Goal: Task Accomplishment & Management: Complete application form

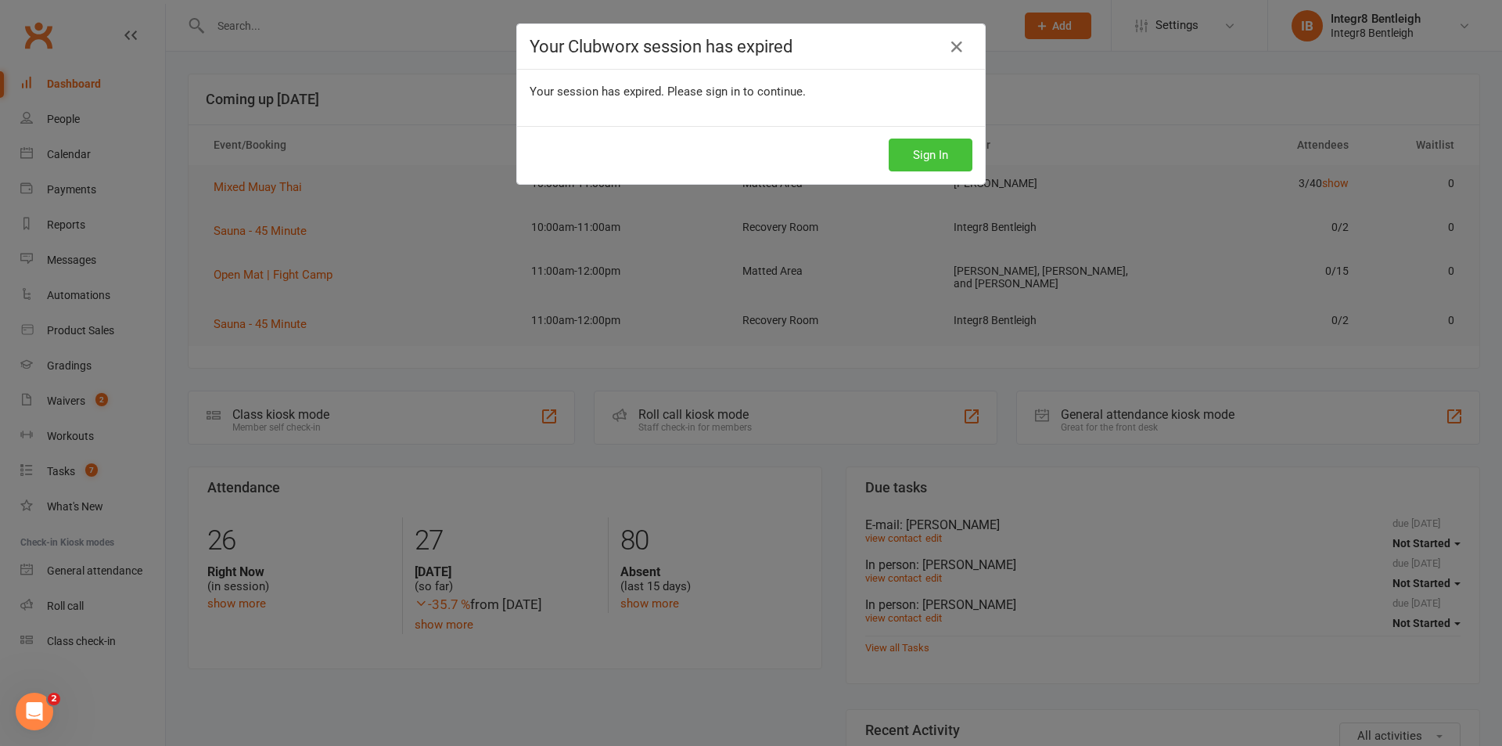
click at [924, 140] on button "Sign In" at bounding box center [931, 154] width 84 height 33
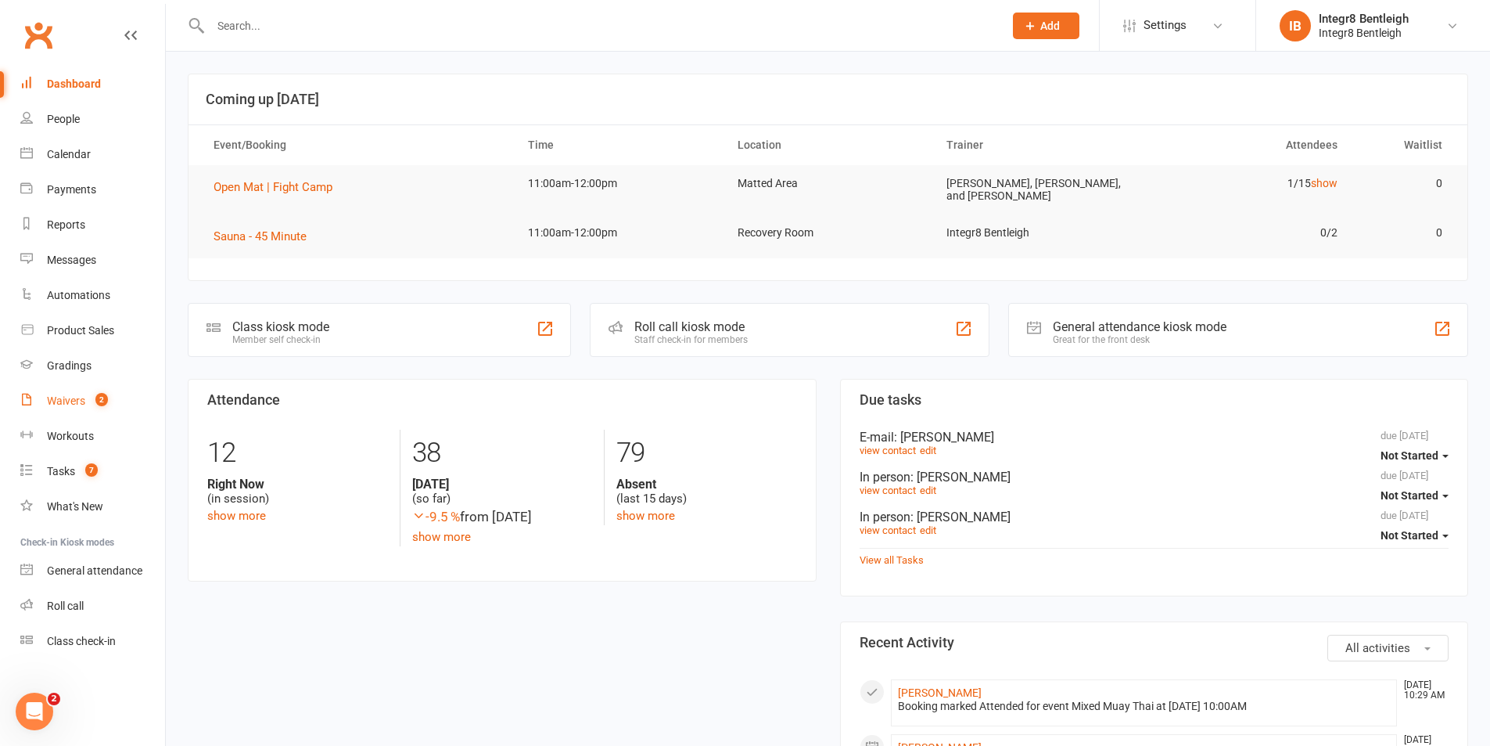
click at [98, 407] on count-badge "2" at bounding box center [98, 400] width 20 height 13
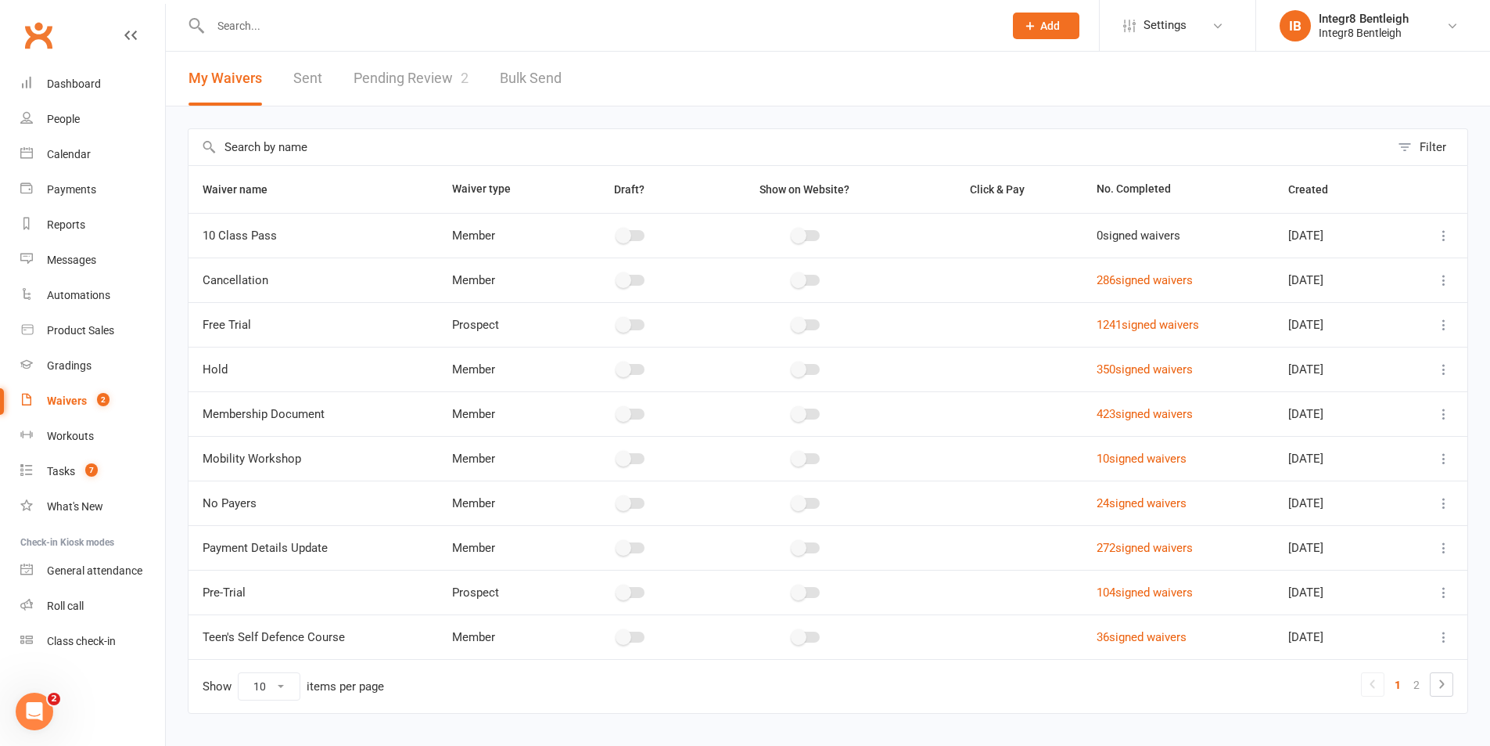
click at [378, 73] on link "Pending Review 2" at bounding box center [411, 79] width 115 height 54
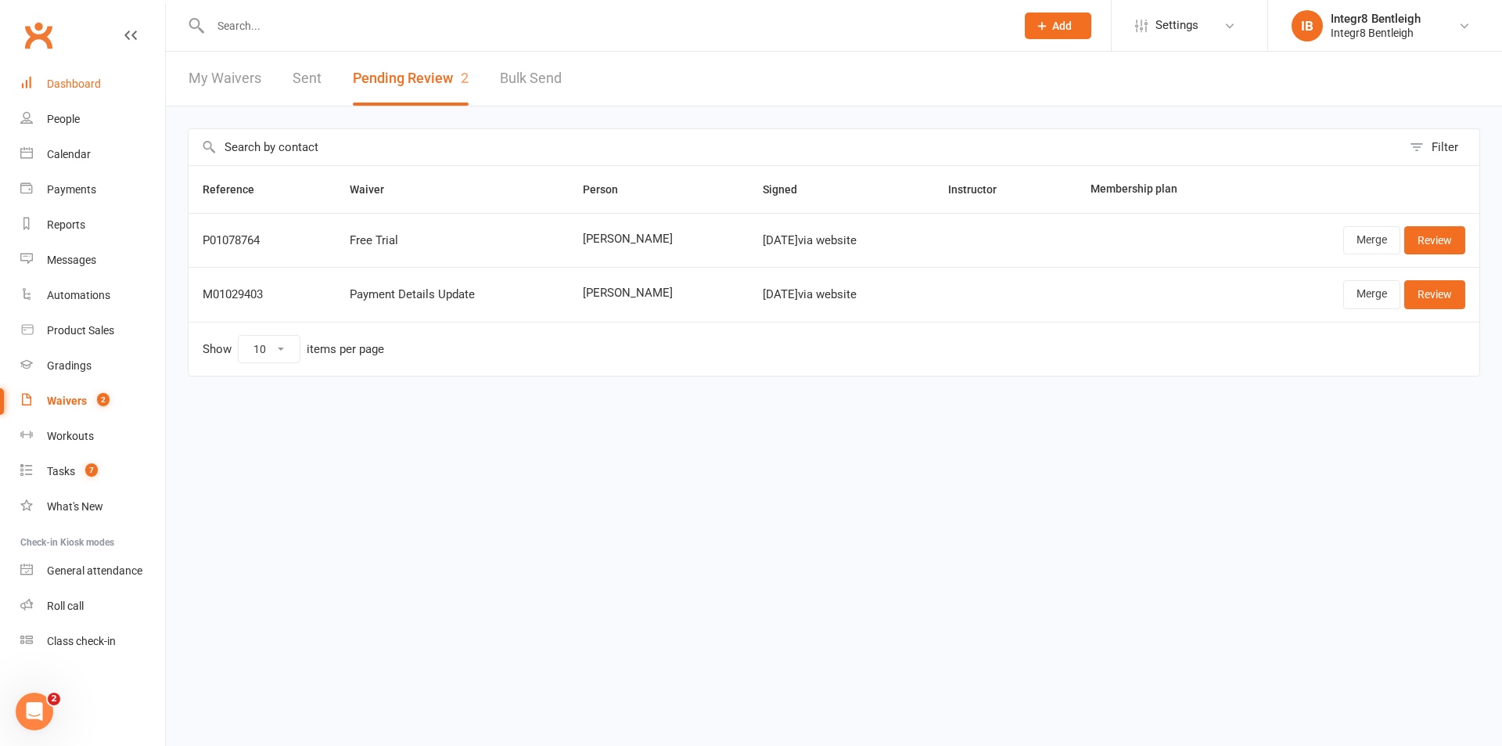
click at [114, 83] on link "Dashboard" at bounding box center [92, 83] width 145 height 35
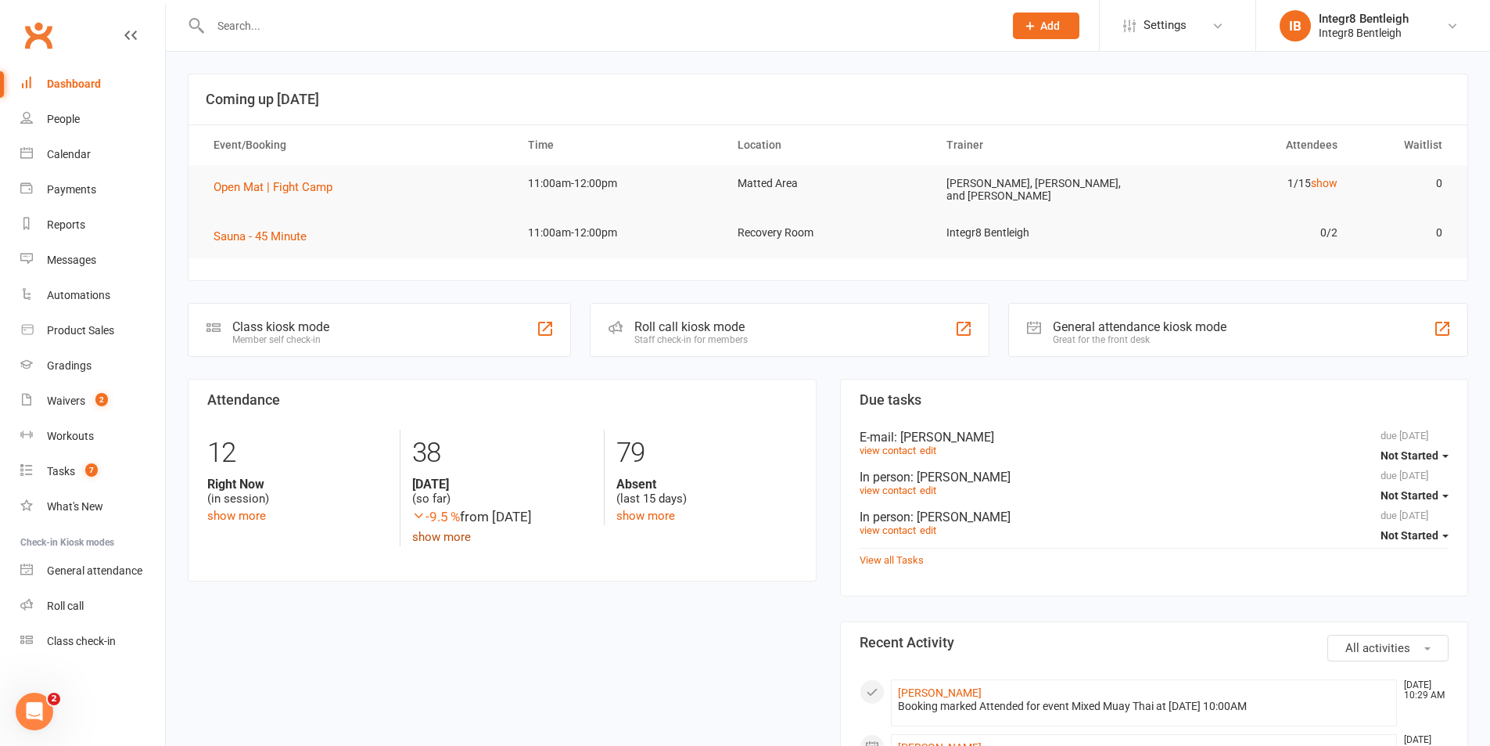
click at [444, 530] on link "show more" at bounding box center [441, 537] width 59 height 14
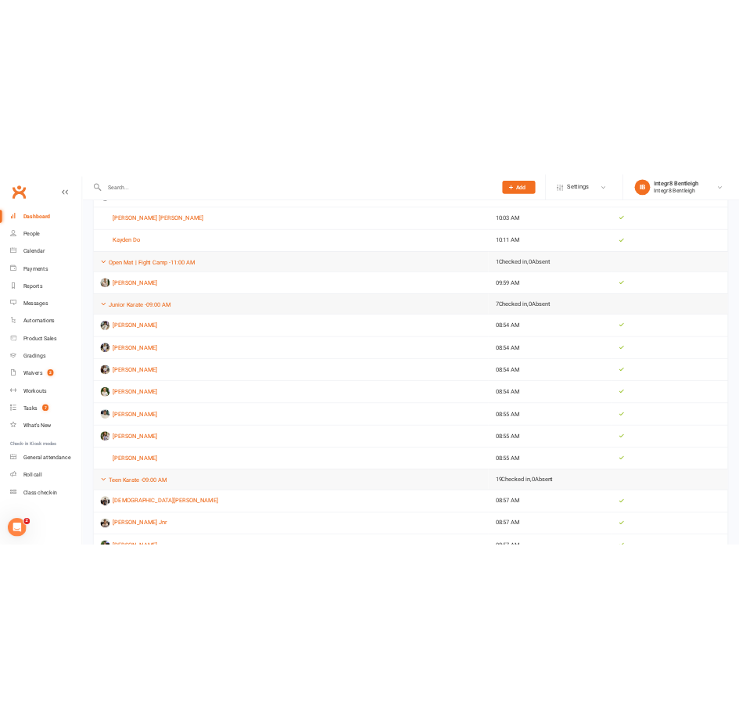
scroll to position [669, 0]
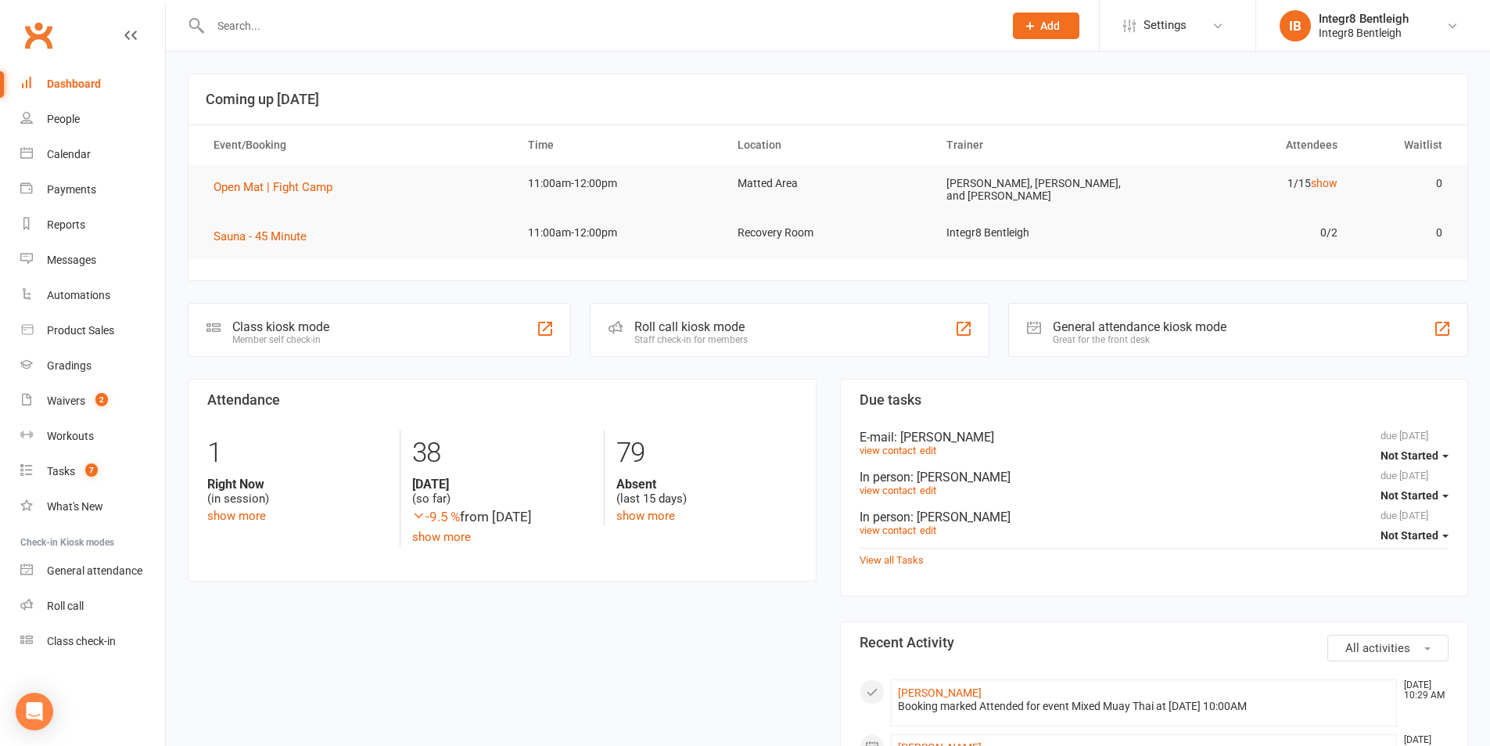
click at [1049, 23] on span "Add" at bounding box center [1051, 26] width 20 height 13
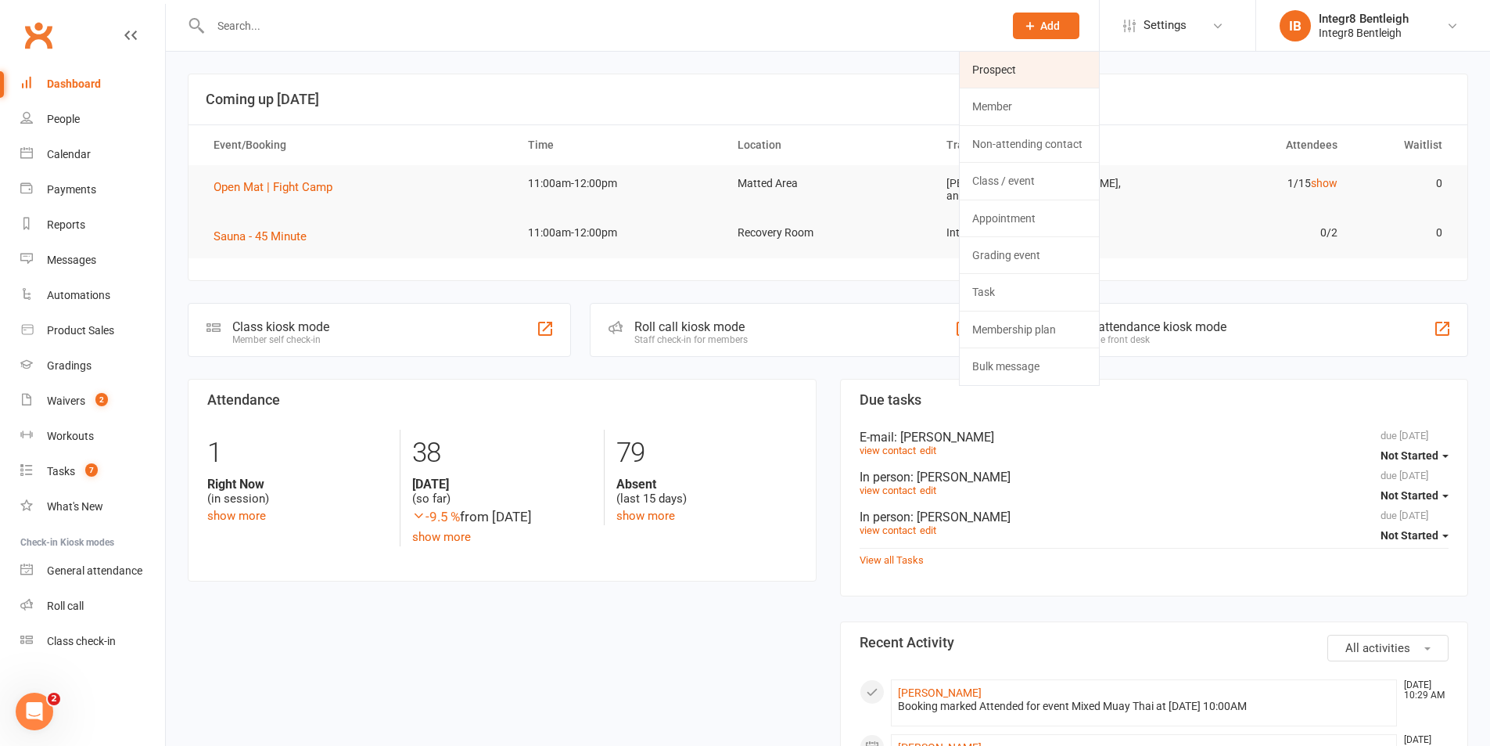
click at [1039, 63] on link "Prospect" at bounding box center [1029, 70] width 139 height 36
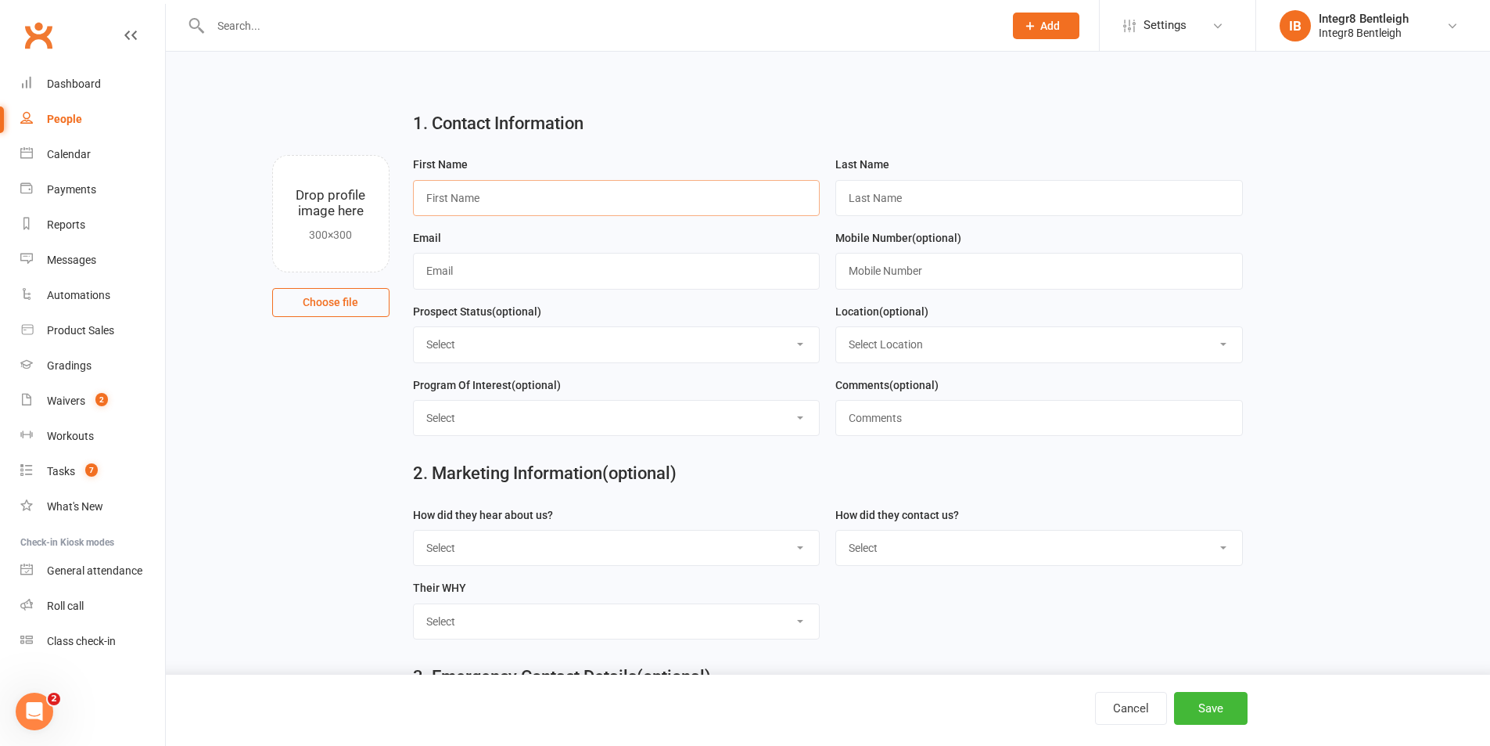
click at [588, 186] on input "text" at bounding box center [617, 198] width 408 height 36
type input "Ritu"
click at [863, 197] on input "text" at bounding box center [1040, 198] width 408 height 36
click at [854, 198] on input "choudhary" at bounding box center [1040, 198] width 408 height 36
type input "Choudhary"
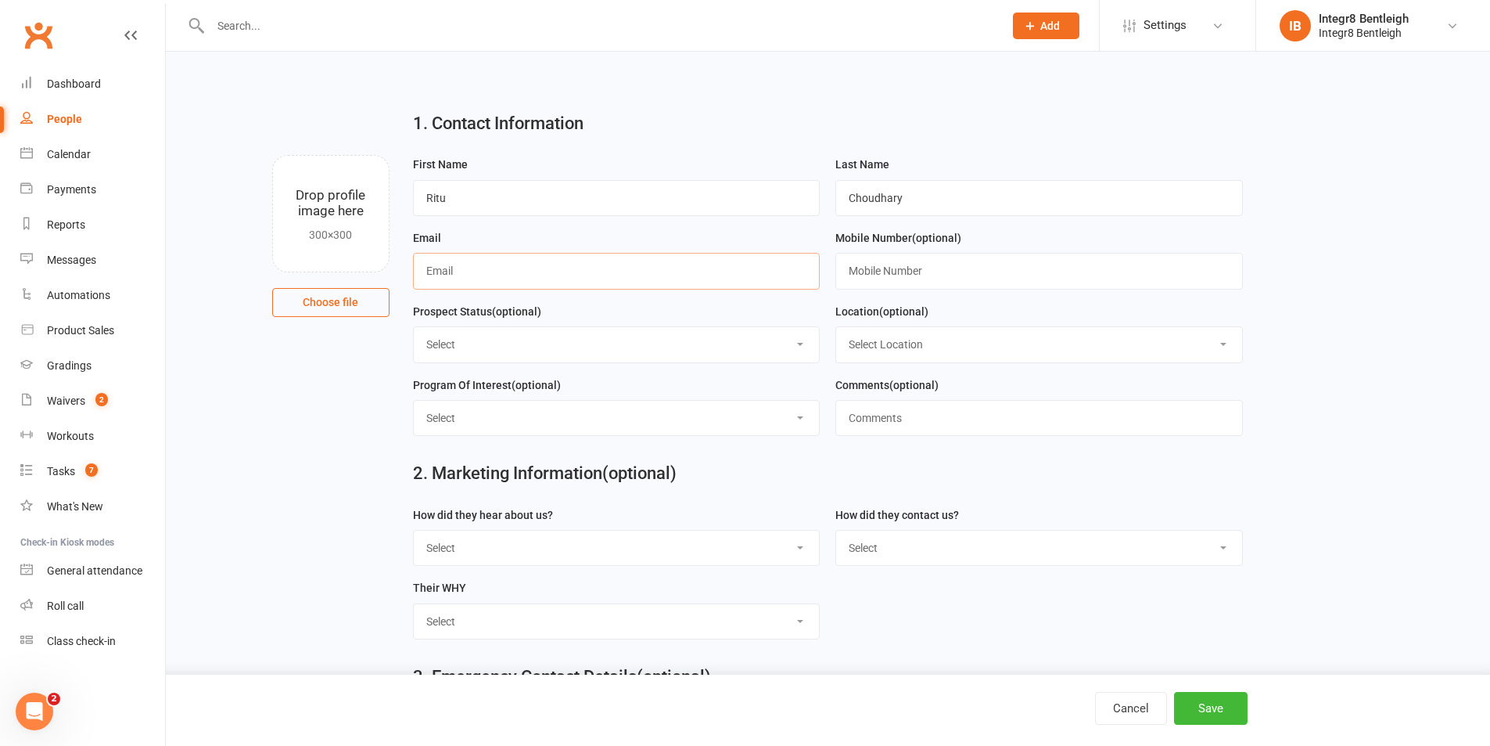
click at [615, 275] on input "text" at bounding box center [617, 271] width 408 height 36
type input "[EMAIL_ADDRESS][DOMAIN_NAME]"
click at [730, 313] on div "Prospect Status (optional) Select Initial Contact Follow-up Free Trial Booked A…" at bounding box center [617, 332] width 408 height 61
click at [906, 262] on input "text" at bounding box center [1040, 271] width 408 height 36
type input "0494328730"
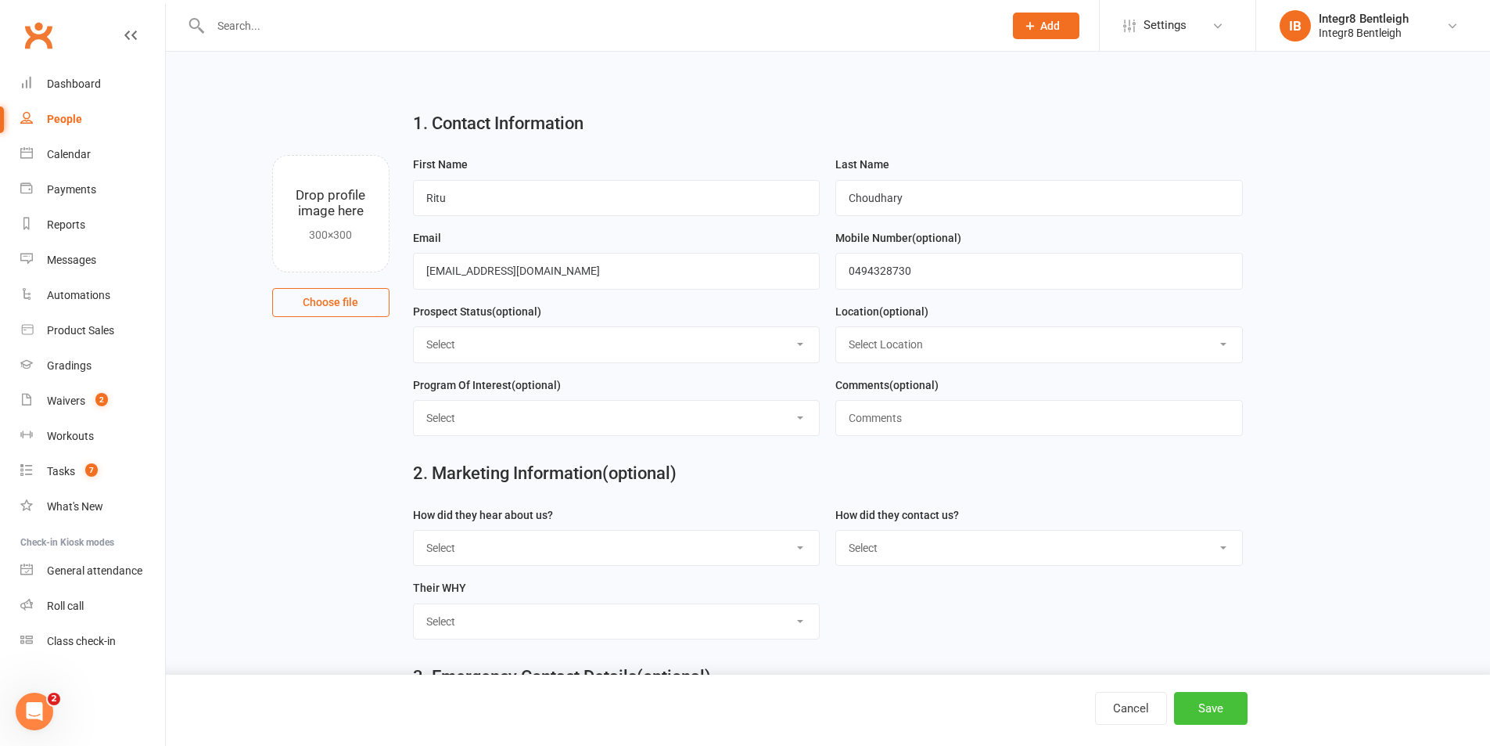
click at [1229, 718] on button "Save" at bounding box center [1211, 708] width 74 height 33
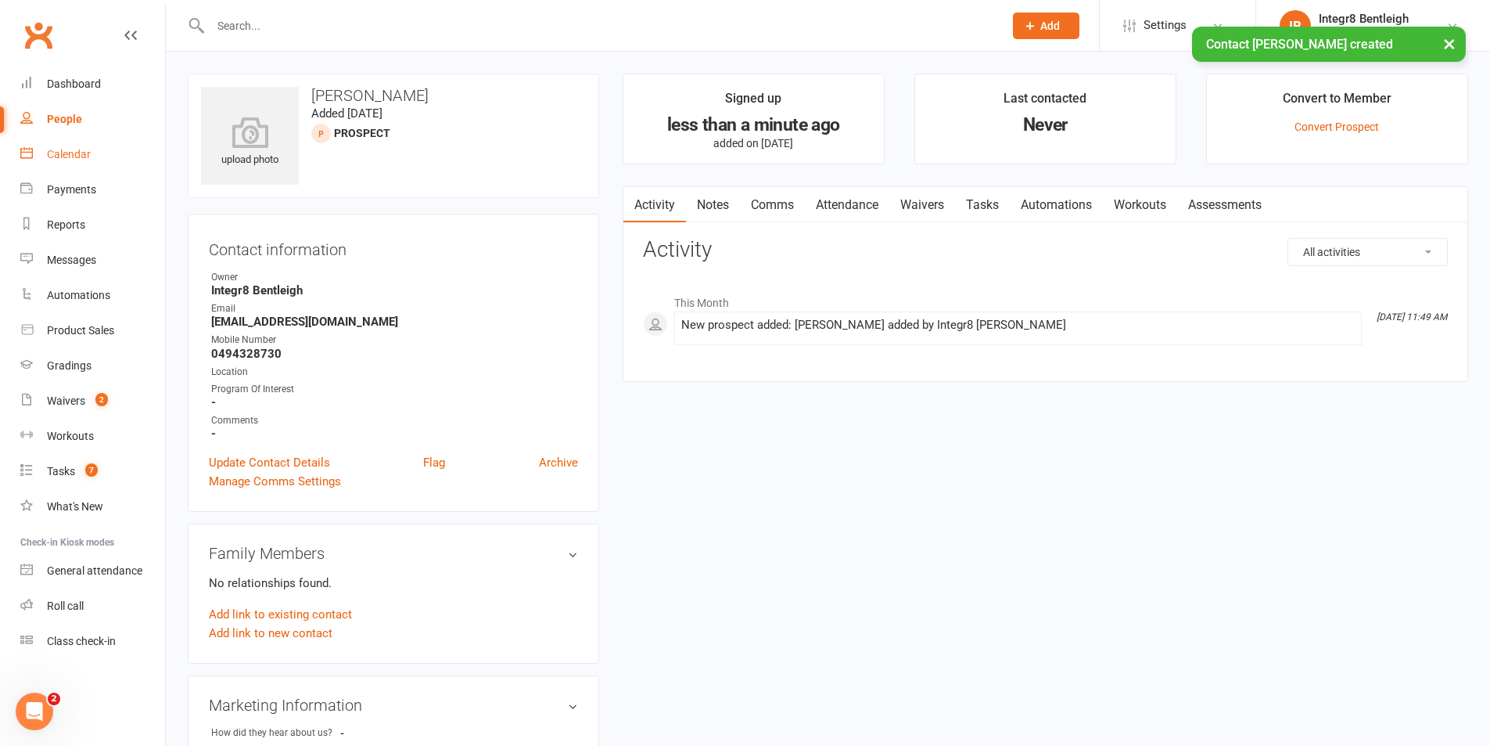
click at [122, 163] on link "Calendar" at bounding box center [92, 154] width 145 height 35
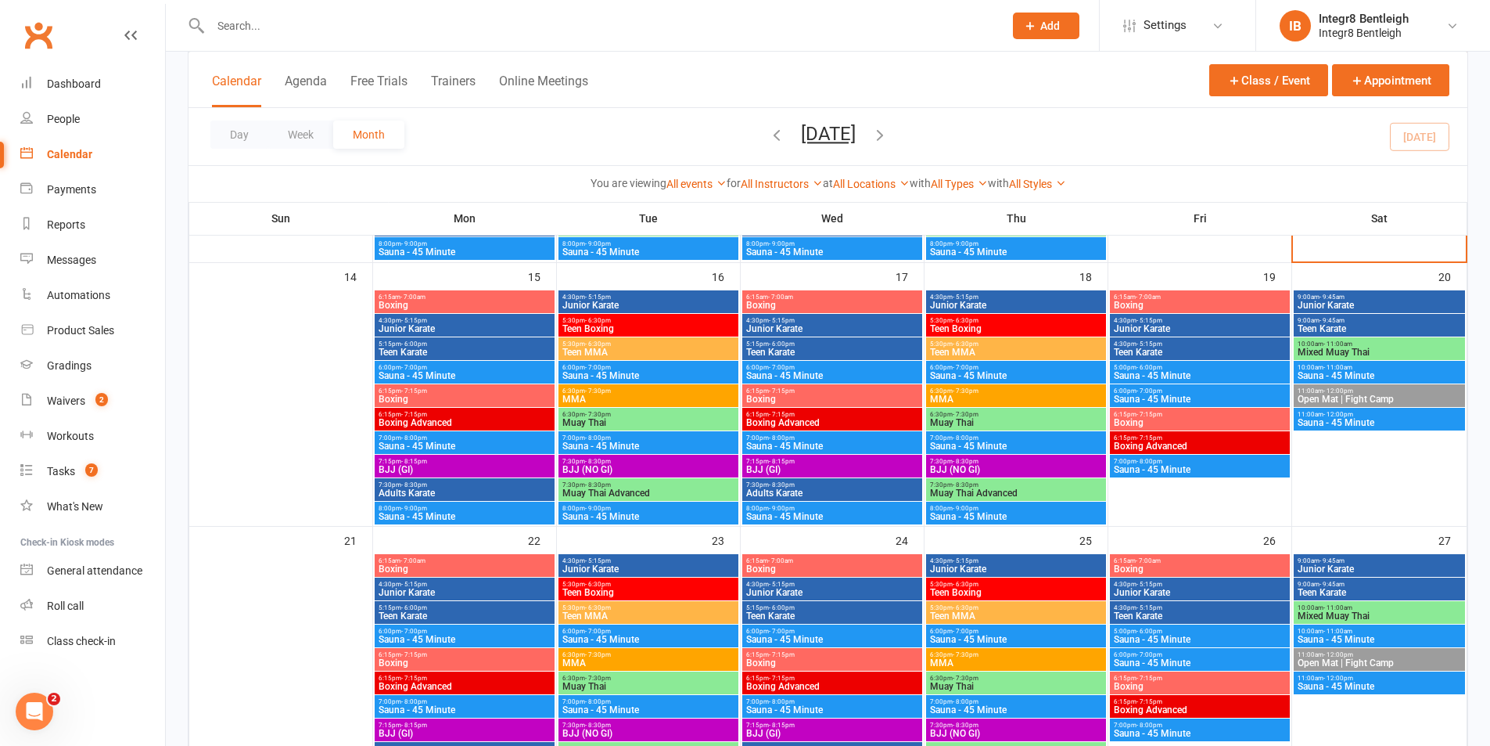
scroll to position [626, 0]
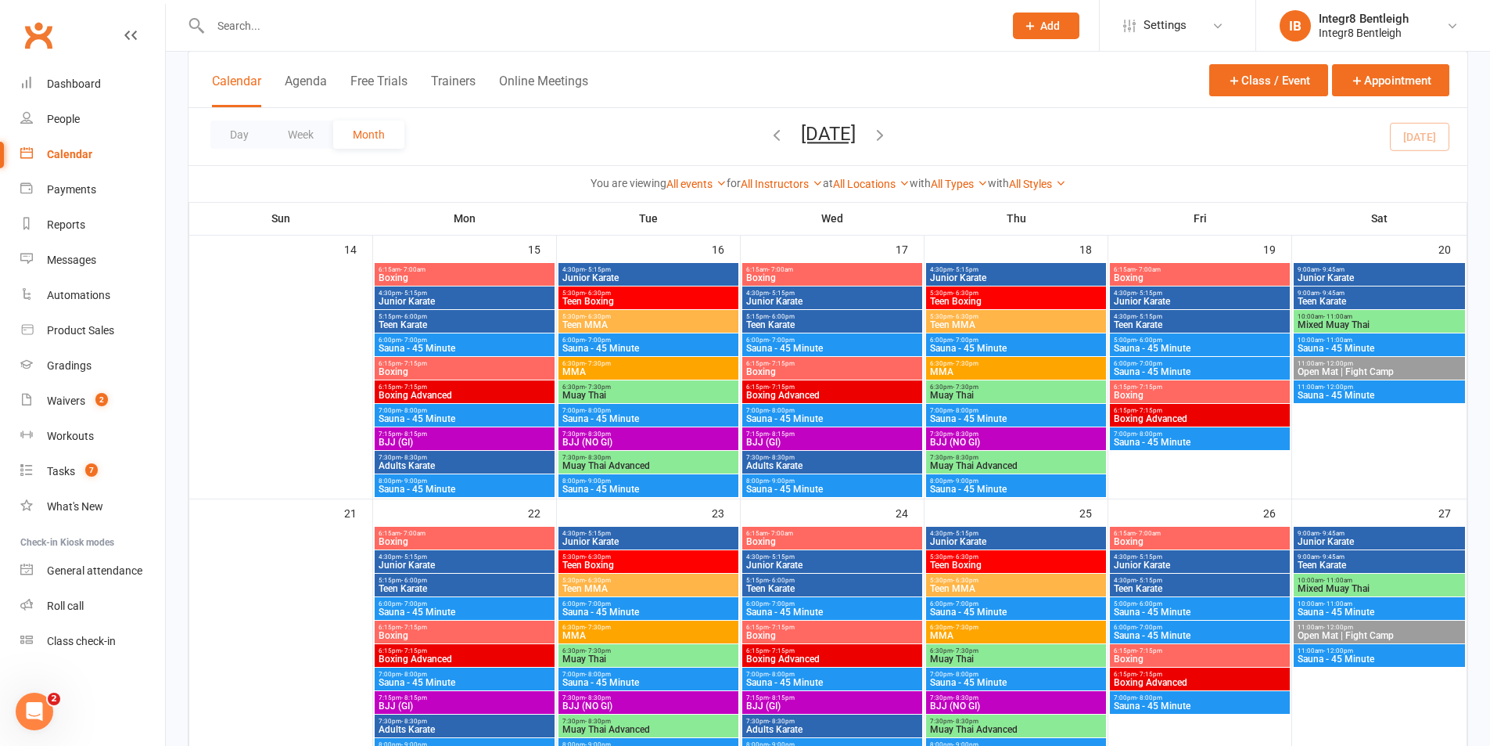
click at [608, 384] on span "- 7:30pm" at bounding box center [598, 386] width 26 height 7
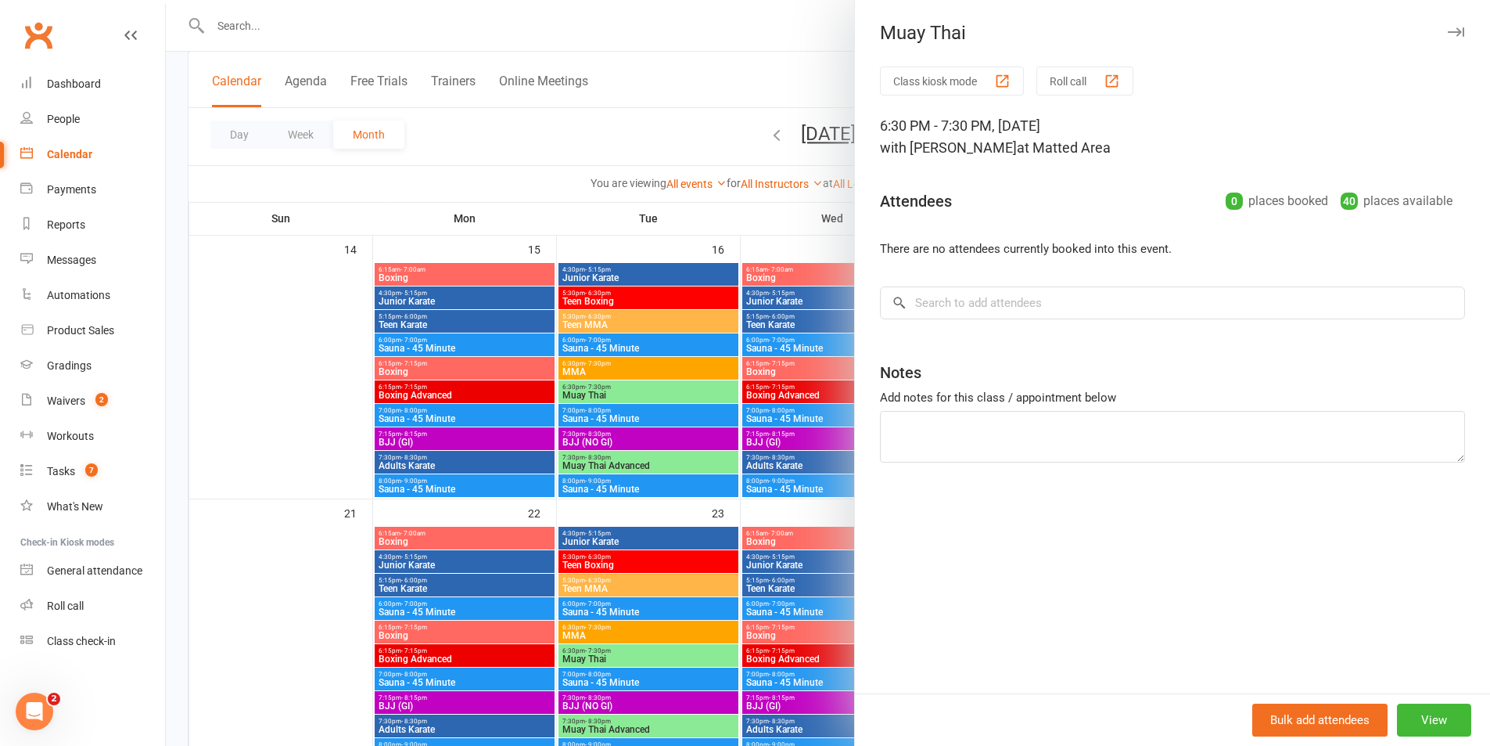
click at [616, 402] on div at bounding box center [828, 373] width 1324 height 746
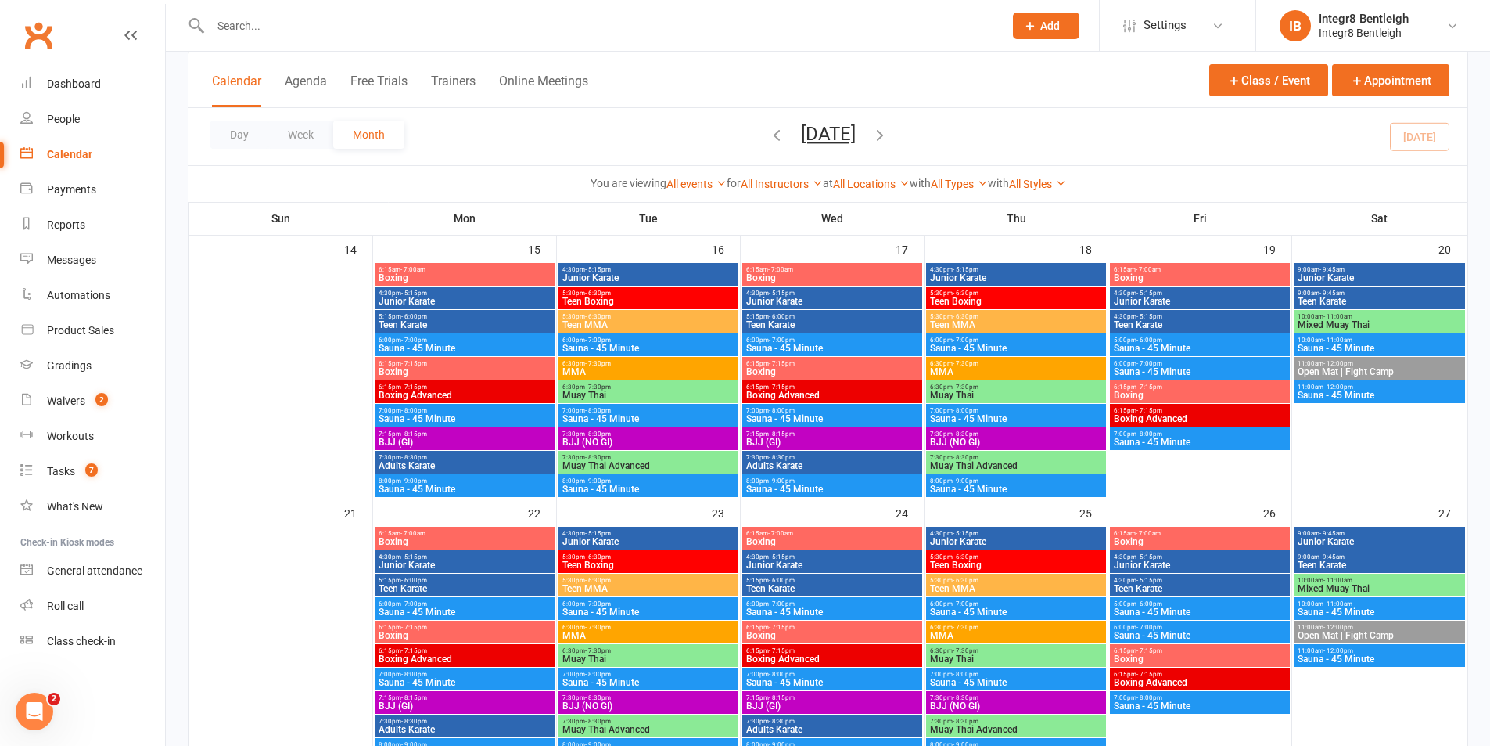
click at [1005, 387] on span "6:30pm - 7:30pm" at bounding box center [1016, 386] width 174 height 7
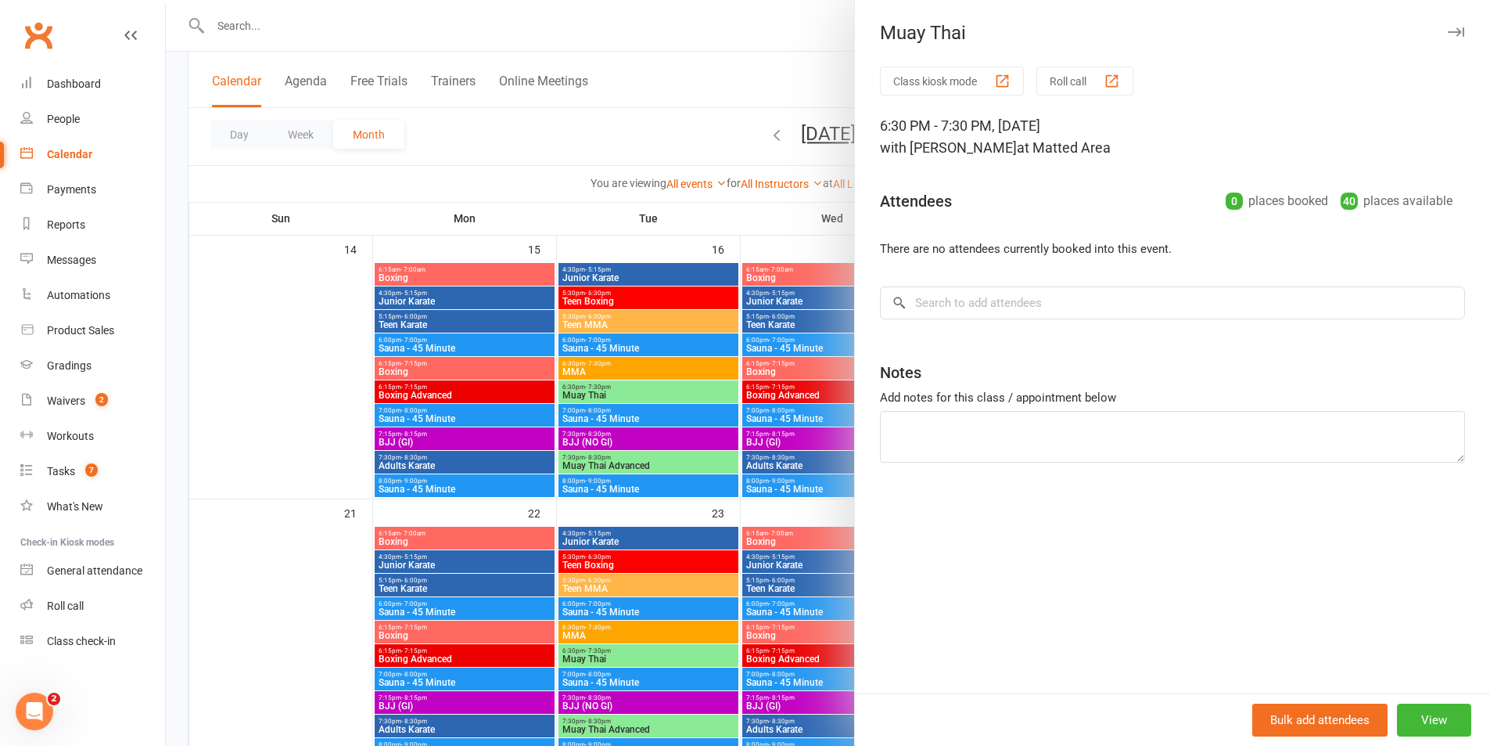
click at [685, 315] on div at bounding box center [828, 373] width 1324 height 746
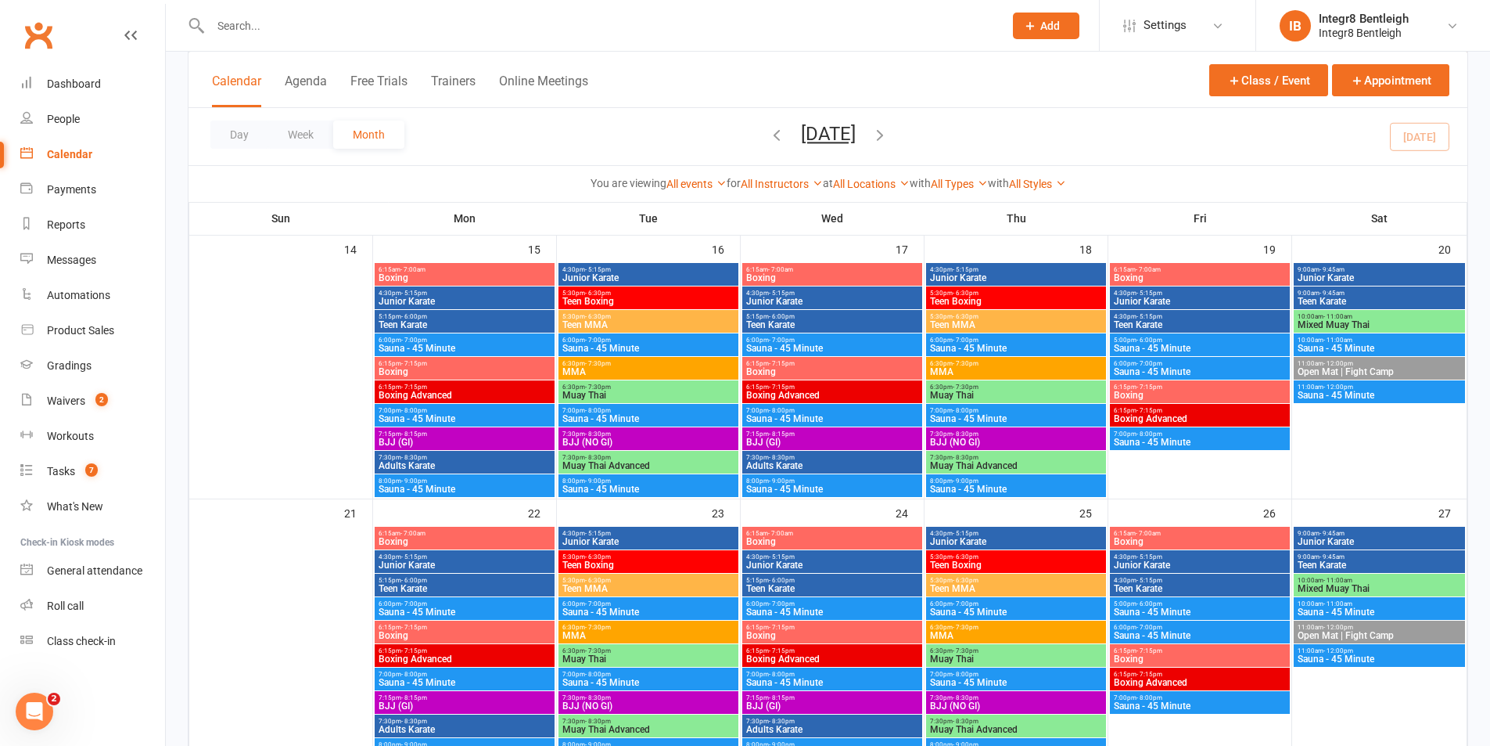
click at [571, 386] on span "6:30pm - 7:30pm" at bounding box center [649, 386] width 174 height 7
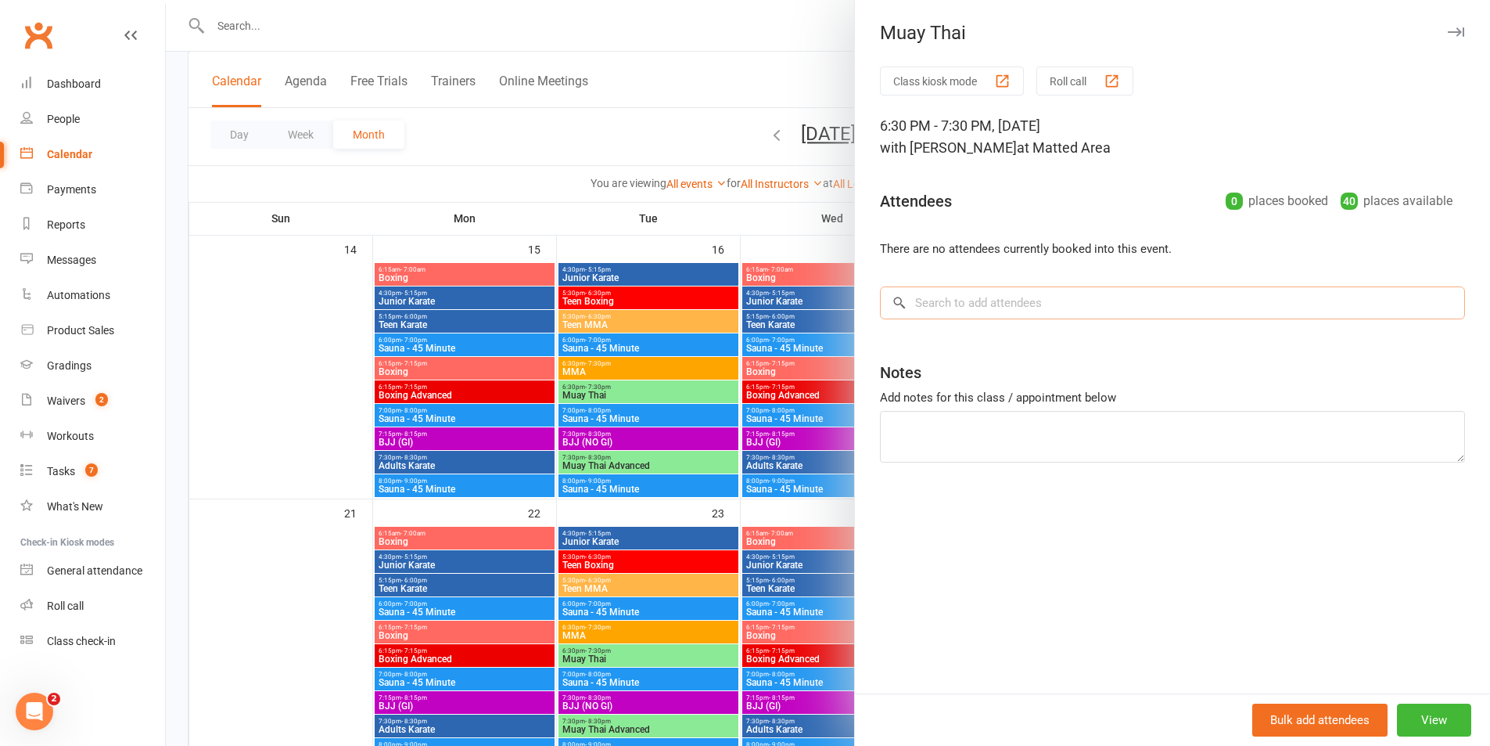
click at [1065, 304] on input "search" at bounding box center [1172, 302] width 585 height 33
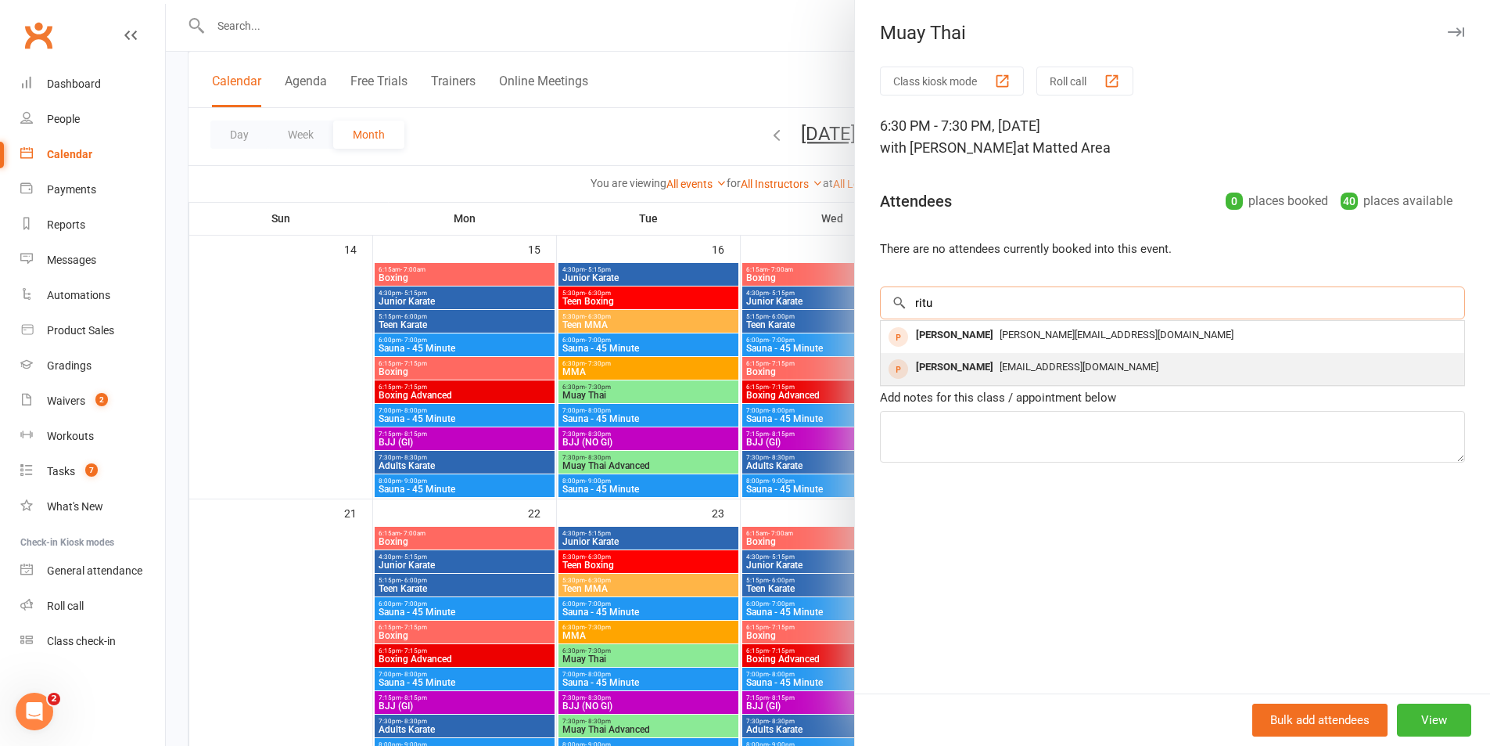
type input "ritu"
click at [1030, 356] on div "[EMAIL_ADDRESS][DOMAIN_NAME]" at bounding box center [1172, 367] width 571 height 23
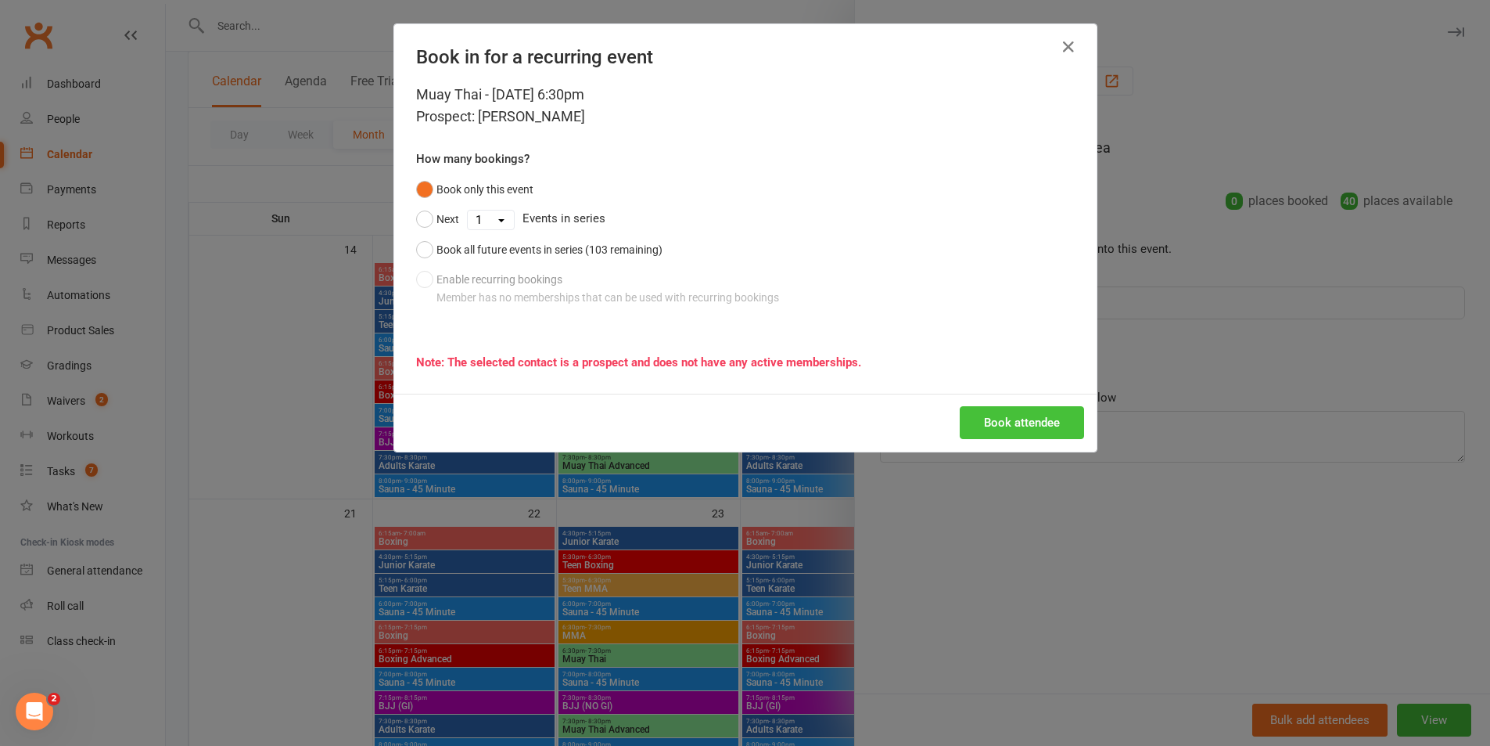
click at [994, 411] on button "Book attendee" at bounding box center [1022, 422] width 124 height 33
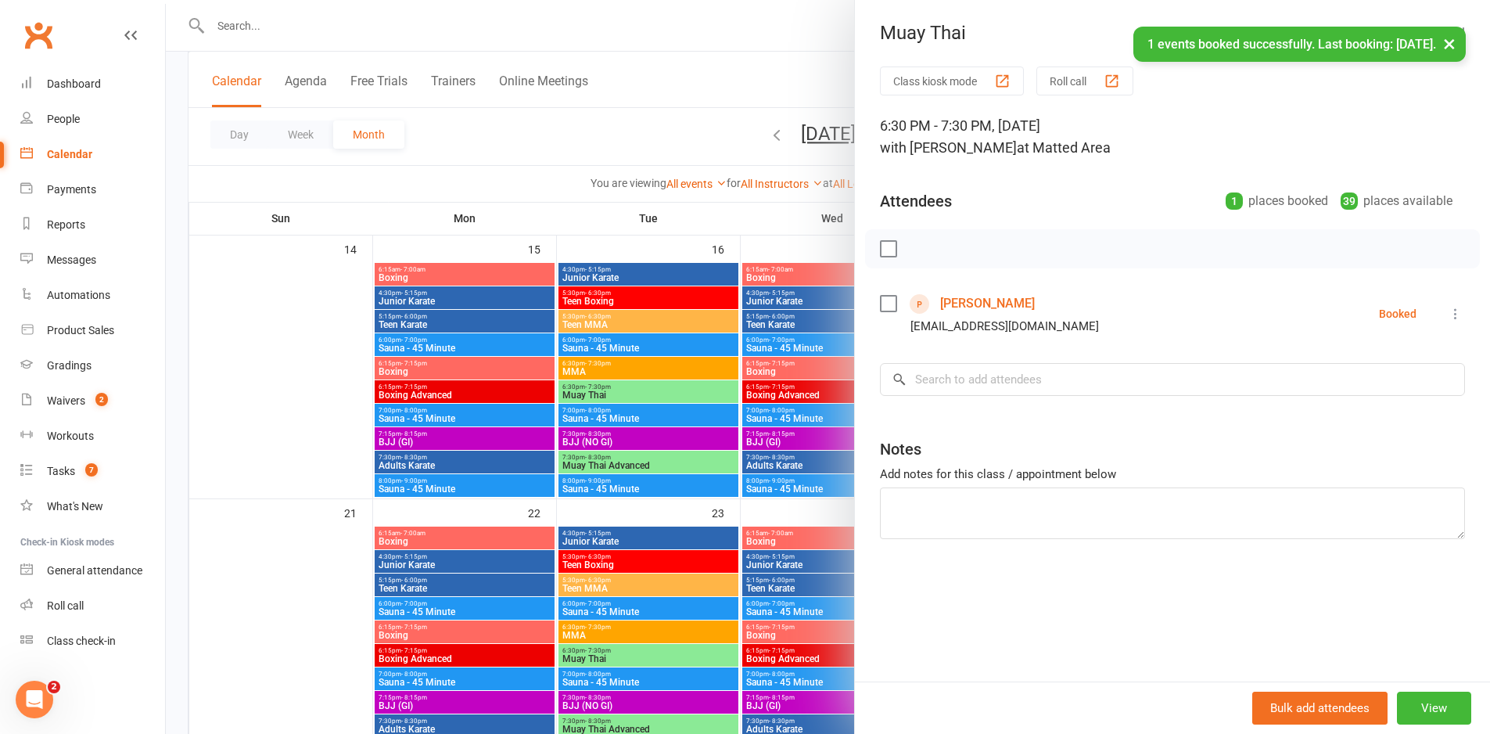
click at [473, 362] on div at bounding box center [828, 367] width 1324 height 734
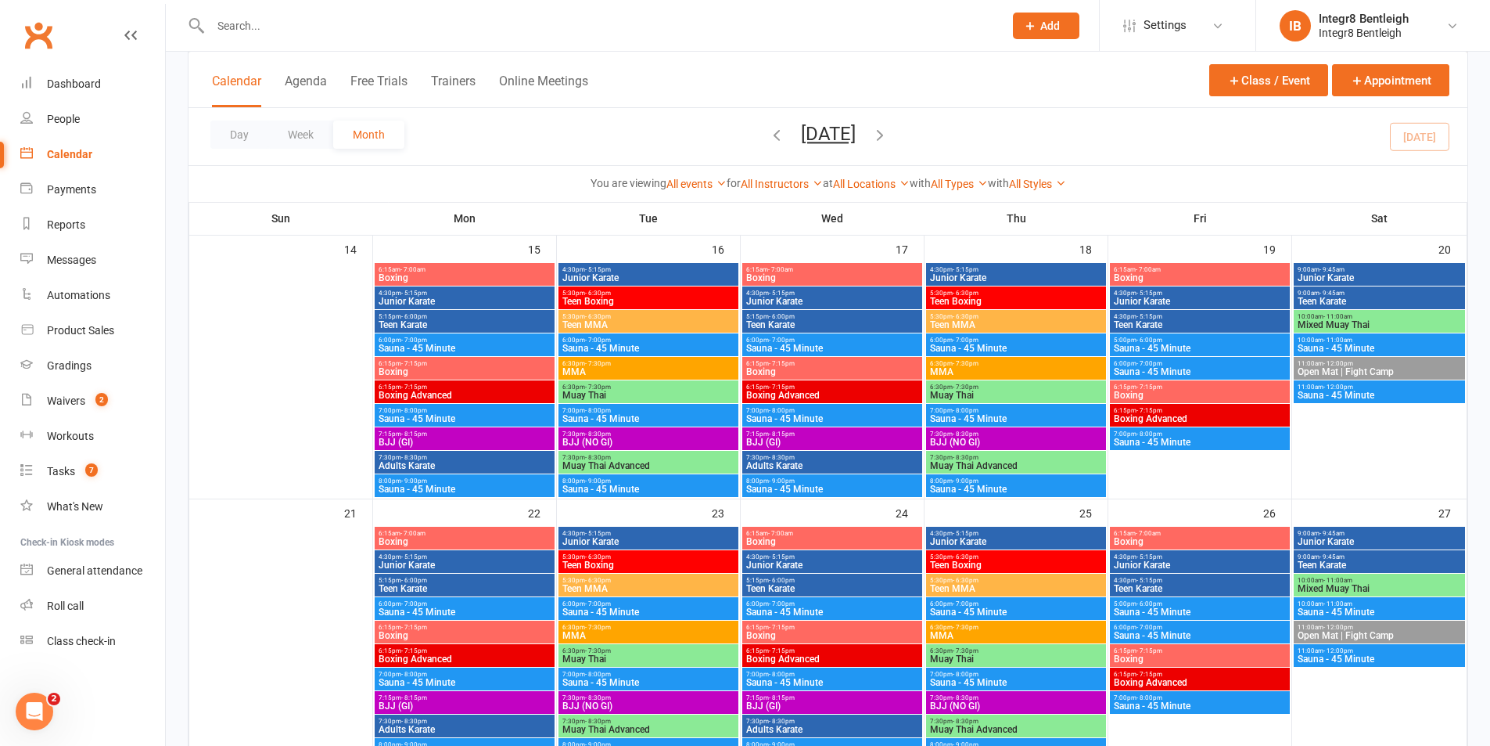
click at [627, 653] on span "6:30pm - 7:30pm" at bounding box center [649, 650] width 174 height 7
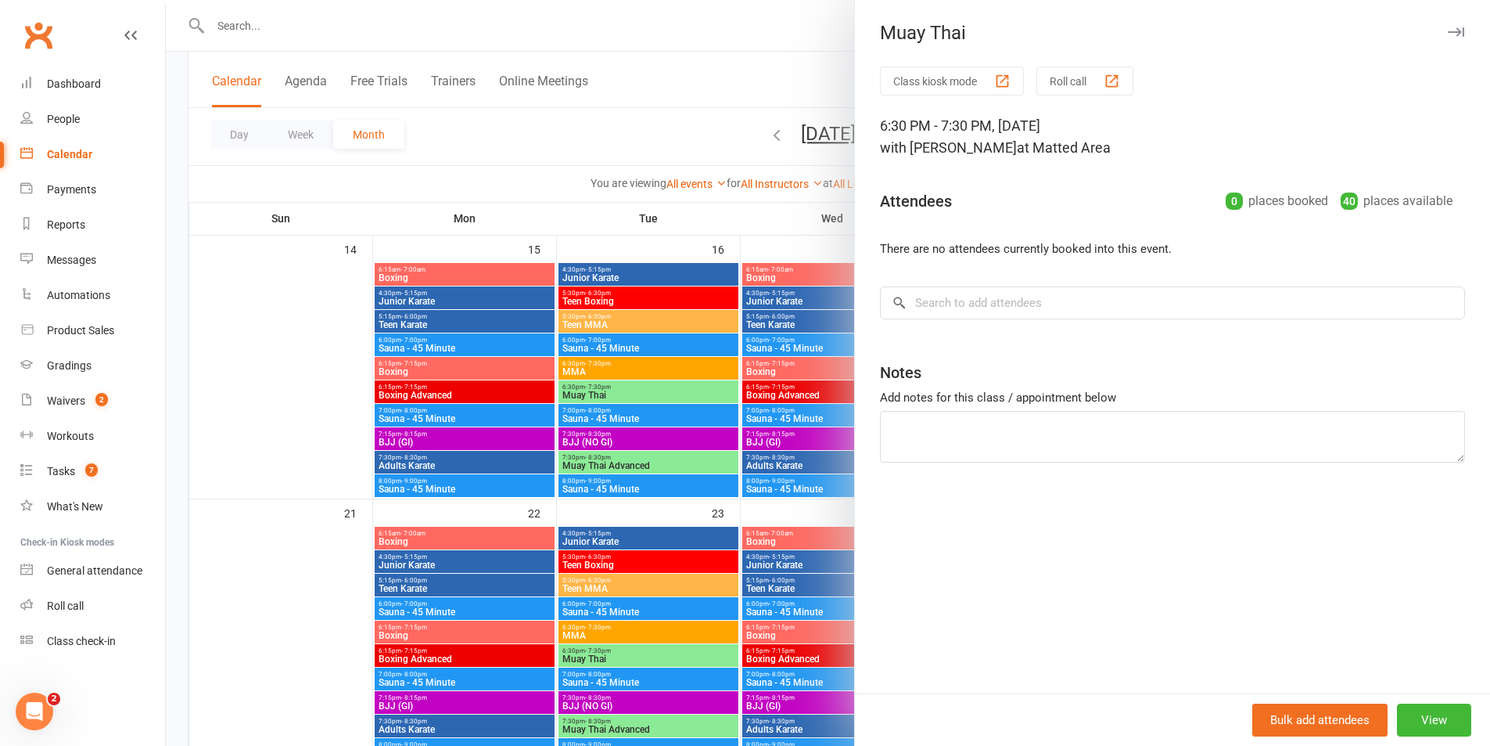
click at [737, 523] on div at bounding box center [828, 373] width 1324 height 746
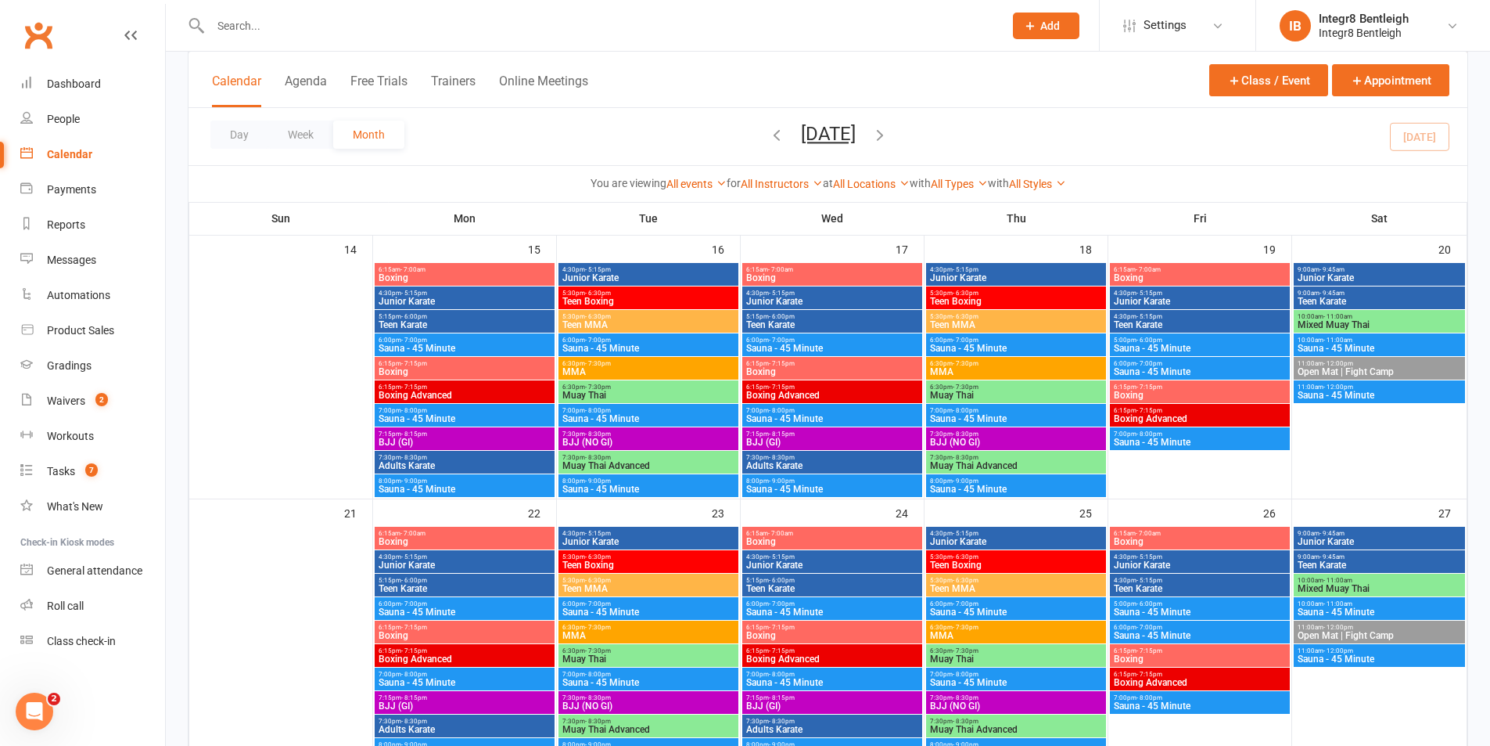
click at [633, 645] on div "6:30pm - 7:30pm Muay Thai" at bounding box center [649, 655] width 180 height 23
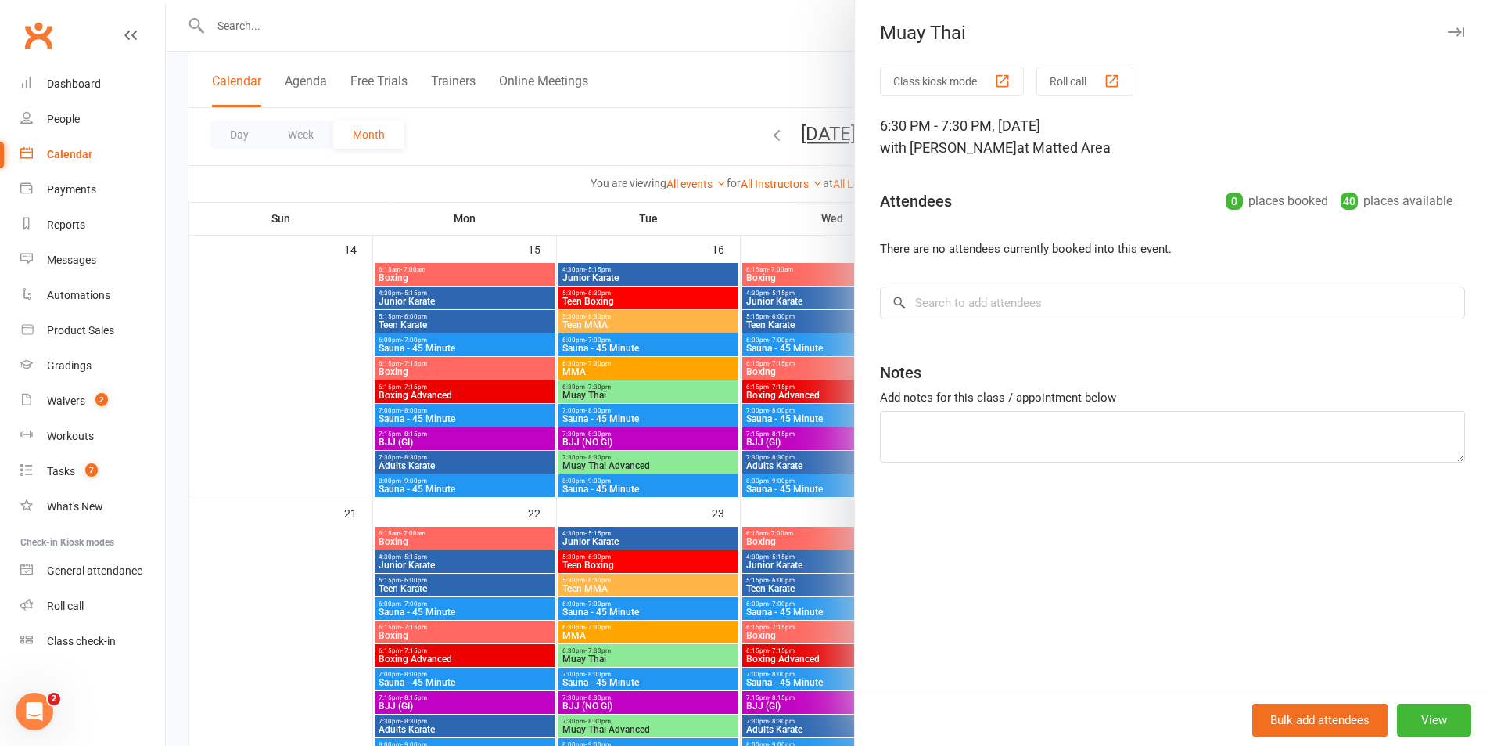
click at [713, 379] on div at bounding box center [828, 373] width 1324 height 746
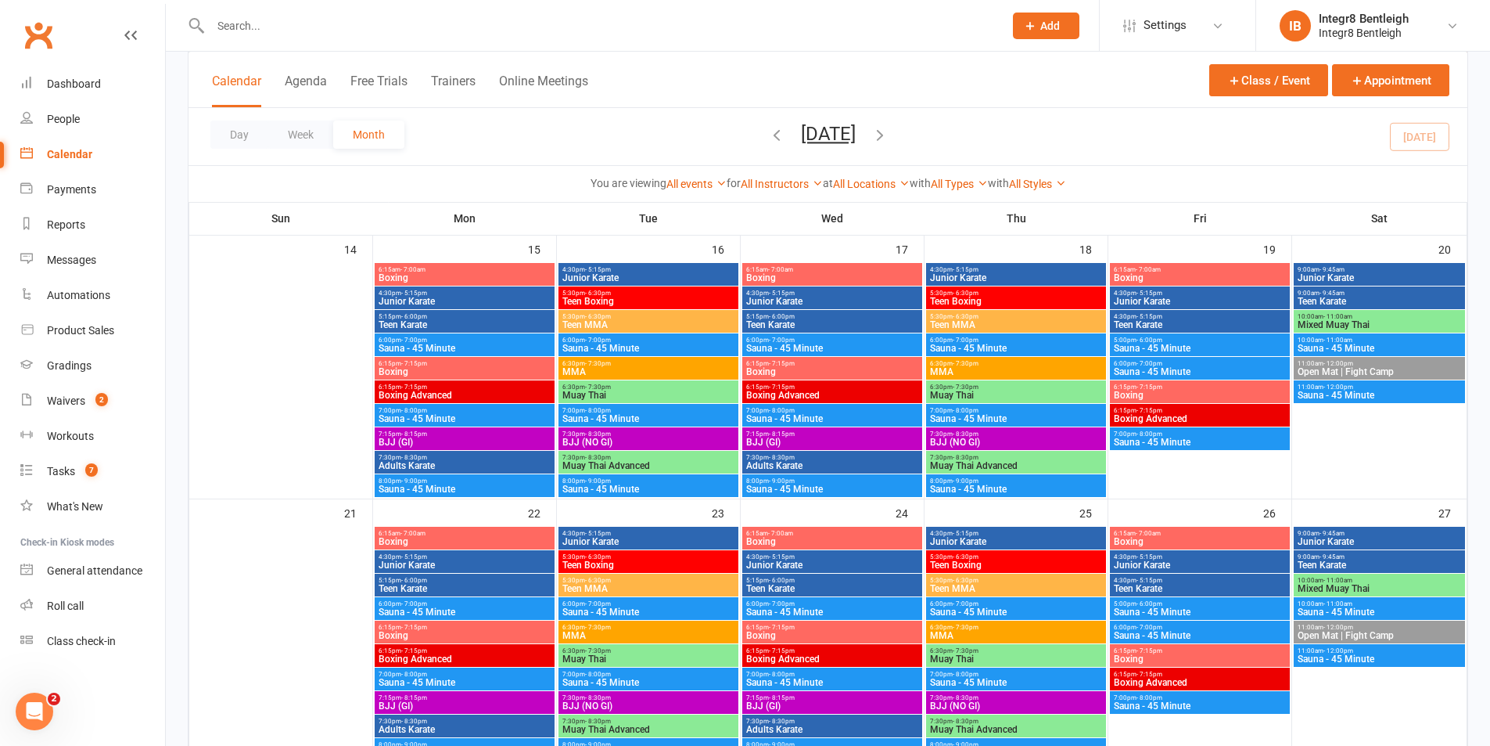
click at [598, 400] on span "Muay Thai" at bounding box center [649, 394] width 174 height 9
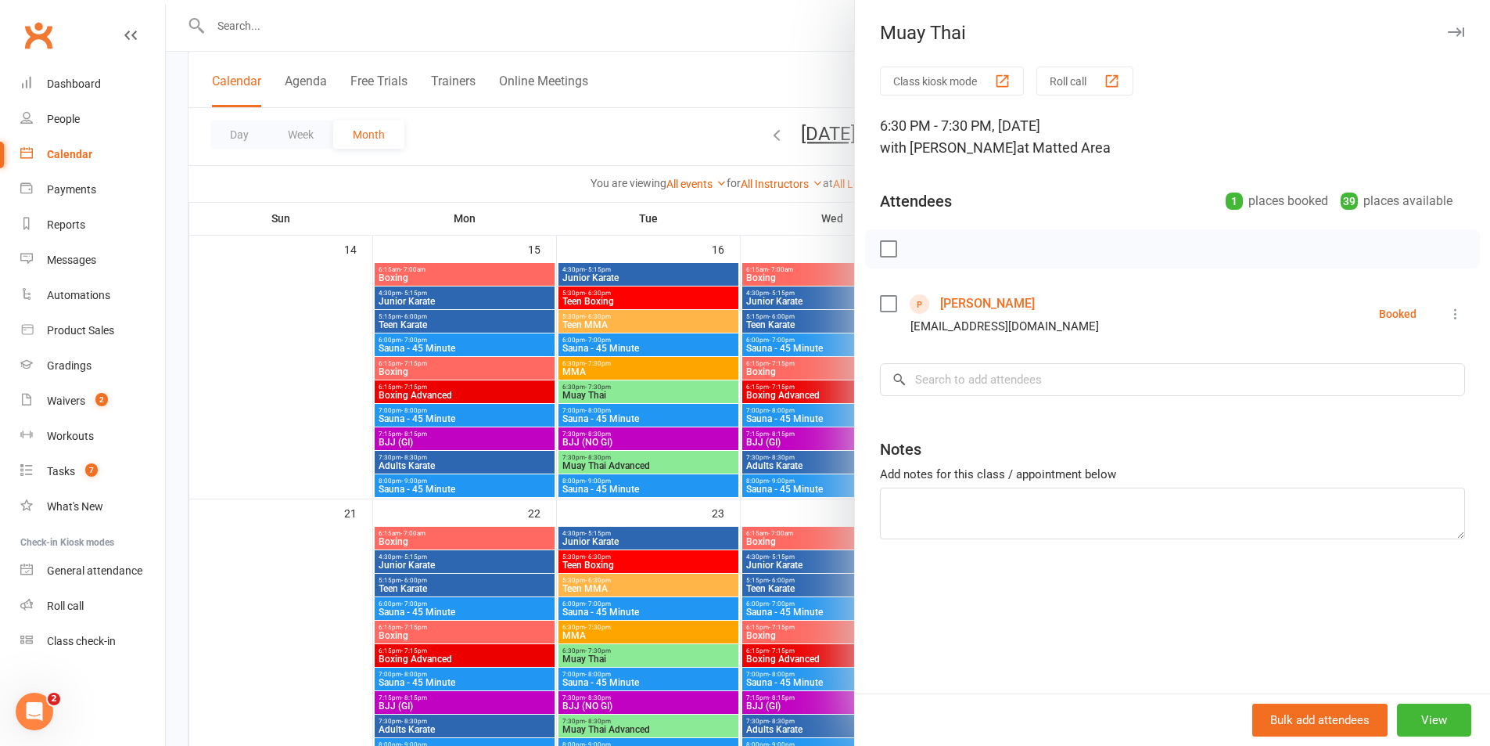
click at [971, 302] on link "[PERSON_NAME]" at bounding box center [987, 303] width 95 height 25
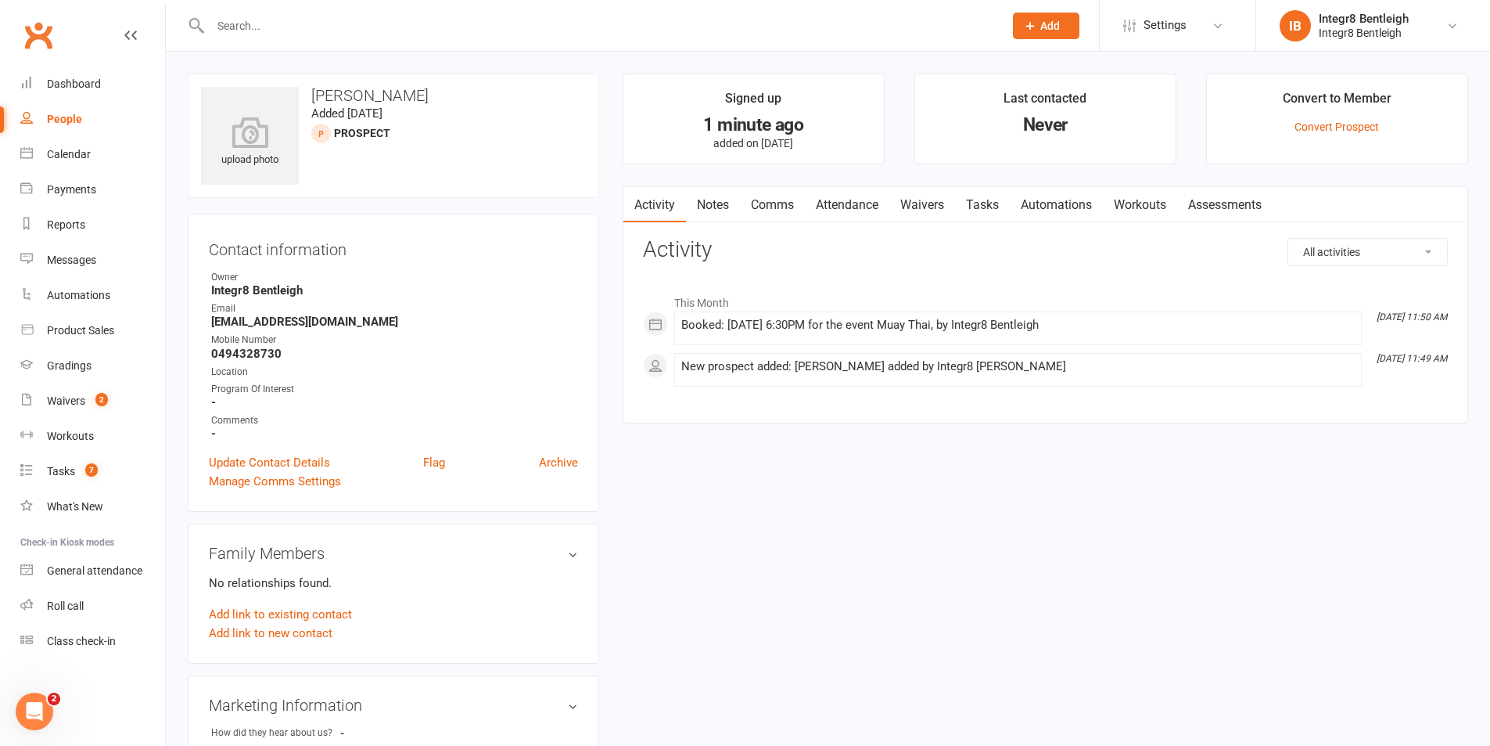
click at [679, 208] on link "Activity" at bounding box center [655, 205] width 63 height 36
click at [258, 462] on link "Update Contact Details" at bounding box center [269, 462] width 121 height 19
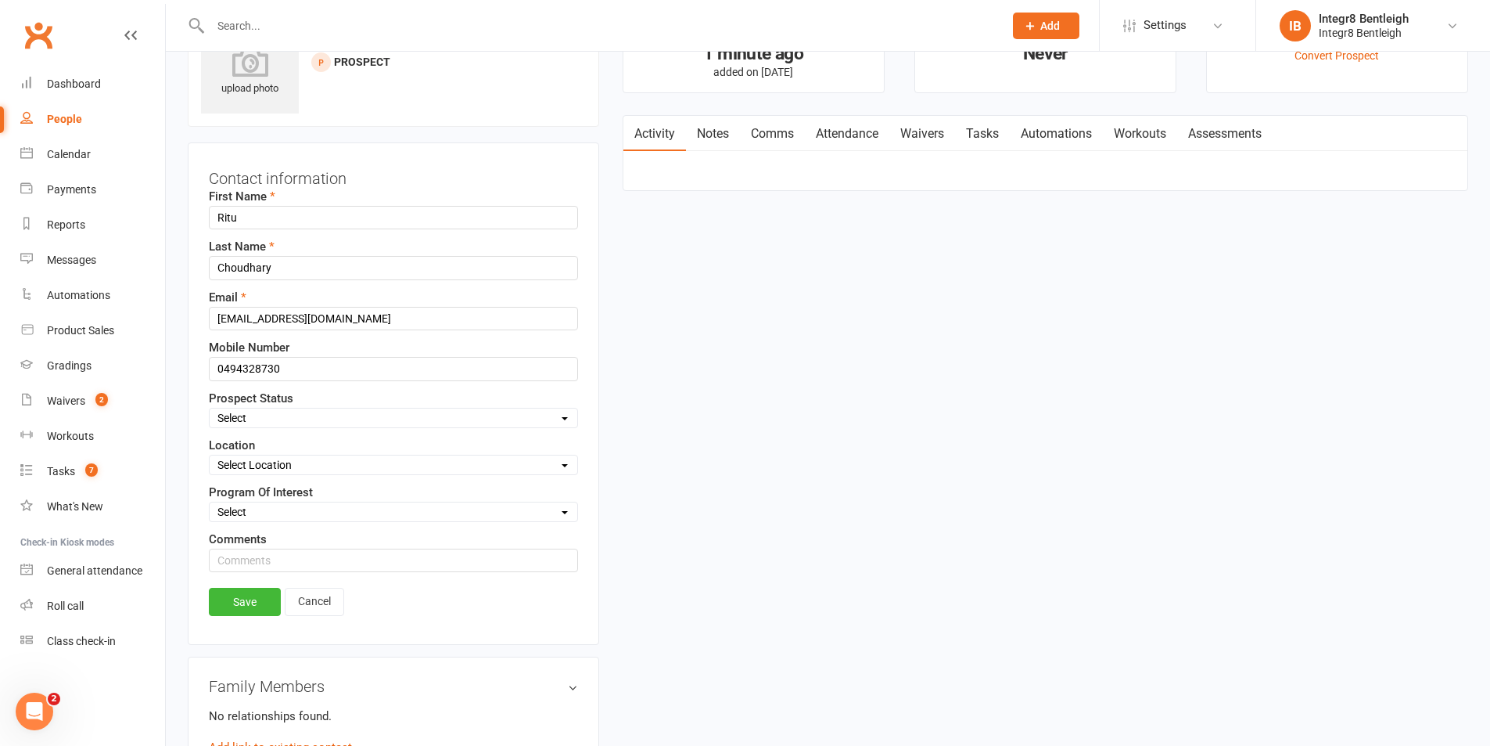
scroll to position [74, 0]
drag, startPoint x: 281, startPoint y: 412, endPoint x: 282, endPoint y: 424, distance: 12.6
click at [282, 412] on select "Select Initial Contact Follow-up Free Trial Booked Awaiting Sign-Up Not Ready (…" at bounding box center [394, 415] width 368 height 17
select select "Free Trial Booked"
click at [210, 407] on select "Select Initial Contact Follow-up Free Trial Booked Awaiting Sign-Up Not Ready (…" at bounding box center [394, 415] width 368 height 17
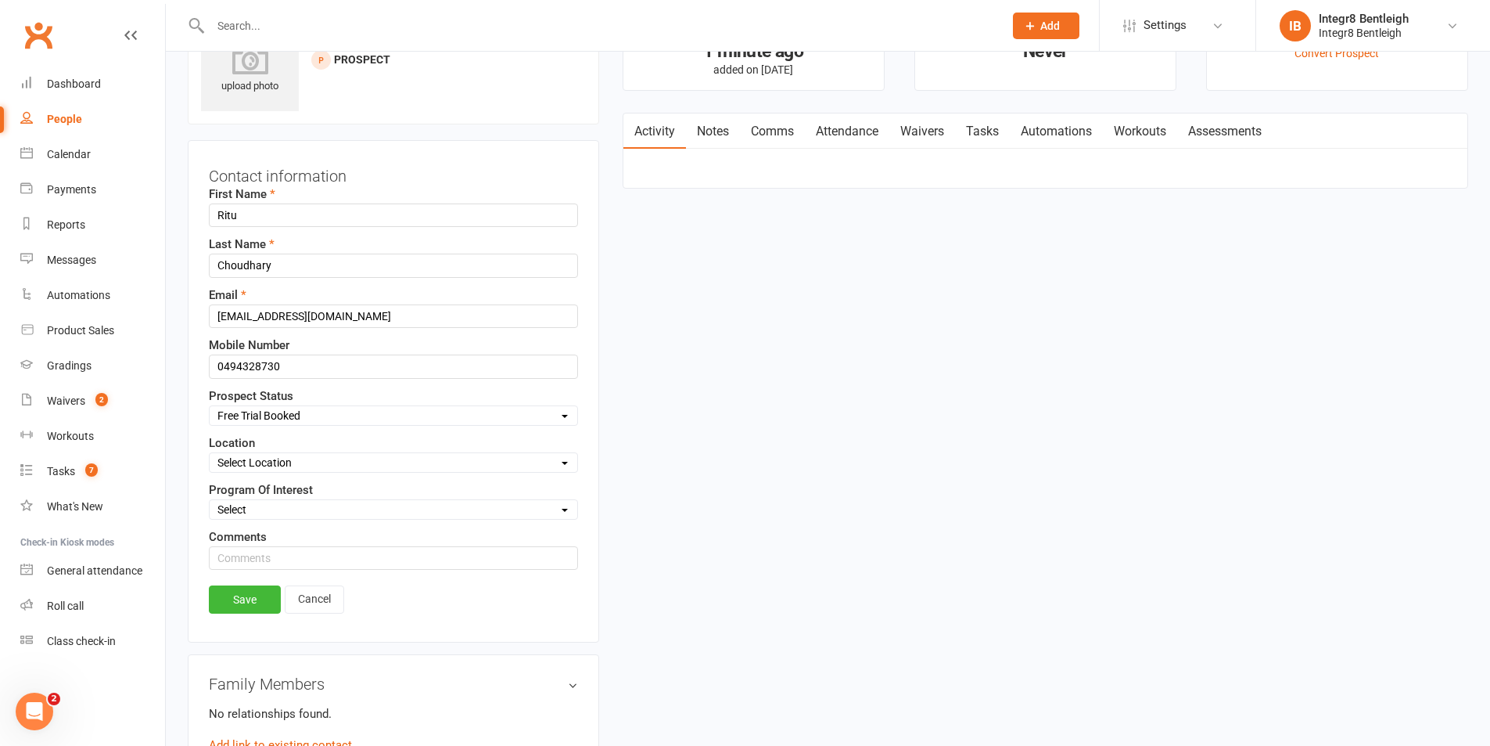
drag, startPoint x: 242, startPoint y: 597, endPoint x: 256, endPoint y: 597, distance: 14.1
click at [243, 597] on link "Save" at bounding box center [245, 599] width 72 height 28
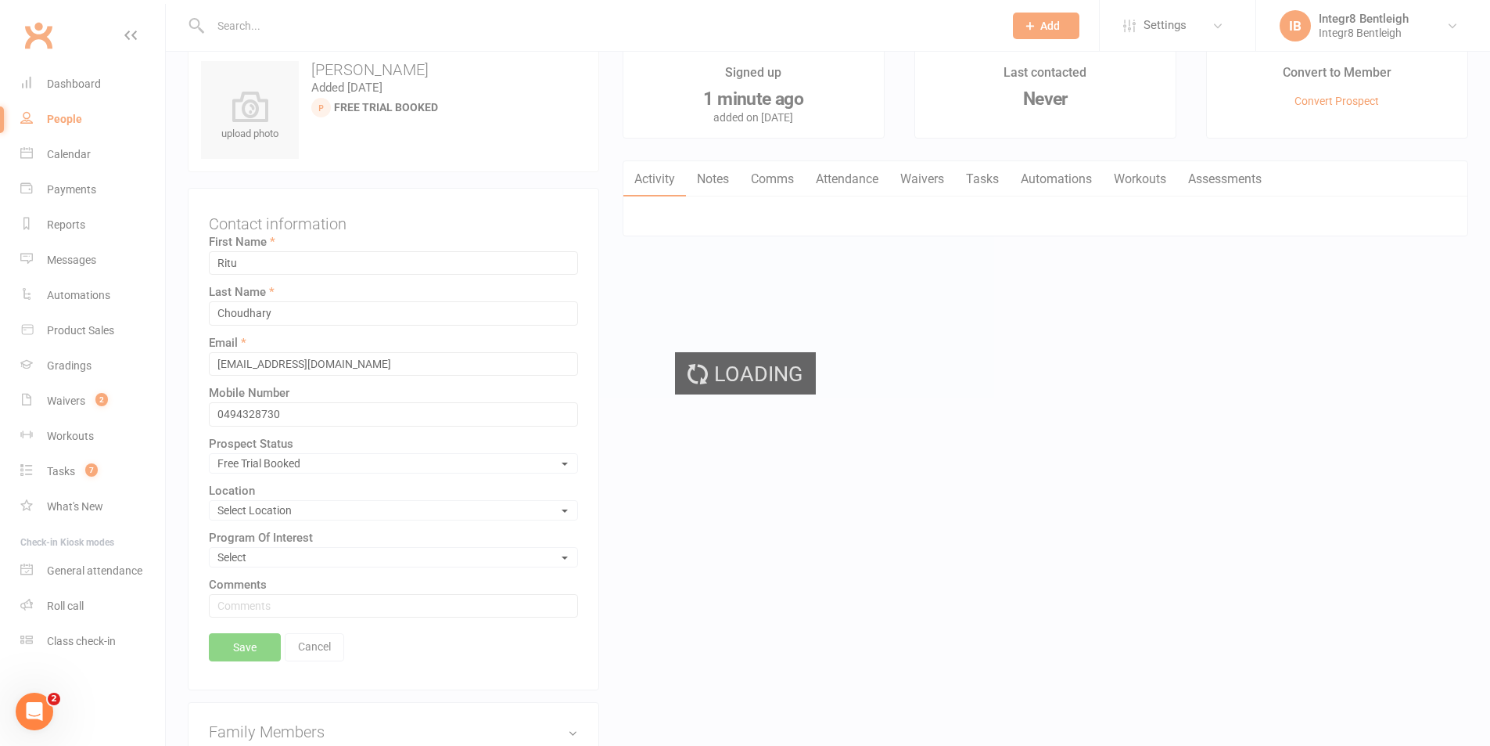
scroll to position [0, 0]
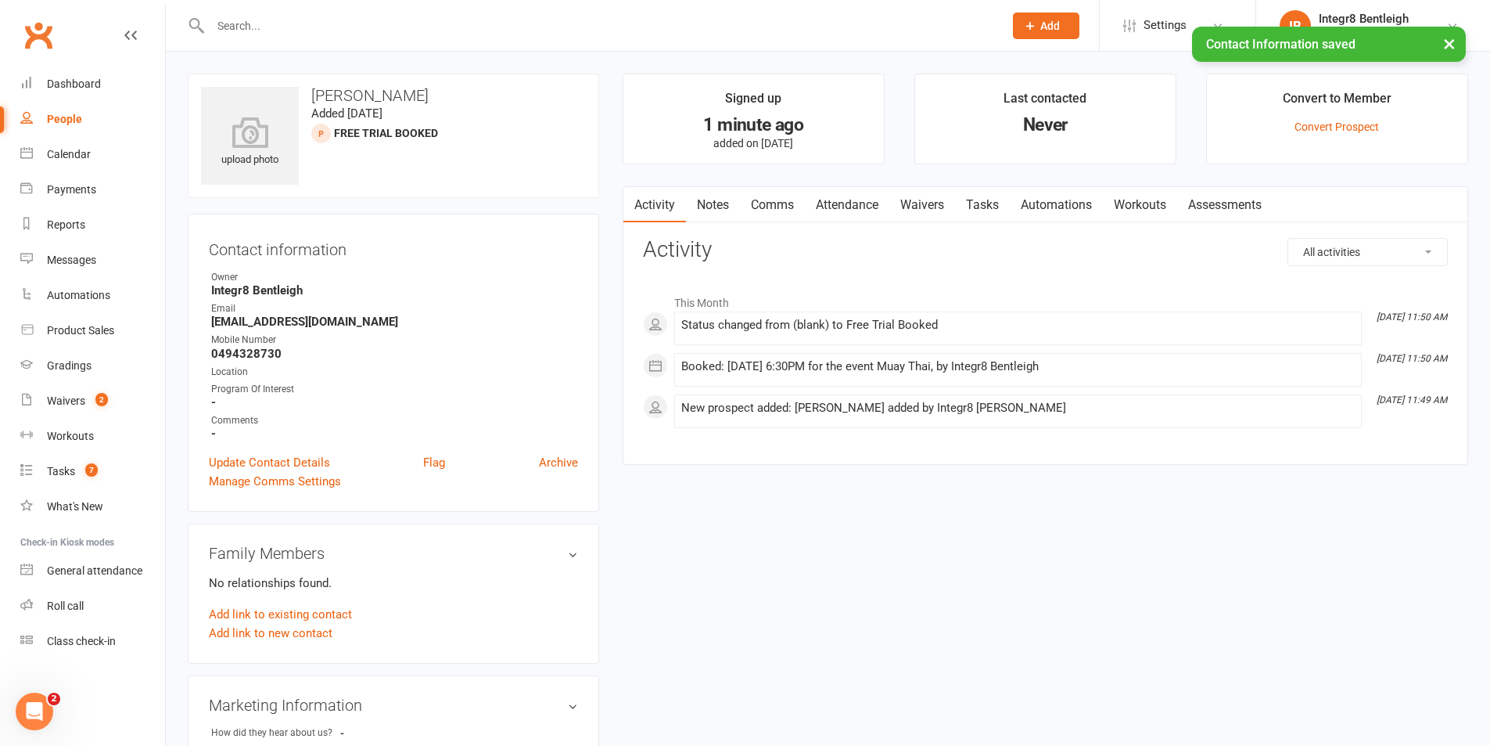
click at [658, 211] on link "Activity" at bounding box center [655, 205] width 63 height 36
click at [717, 192] on link "Notes" at bounding box center [713, 205] width 54 height 36
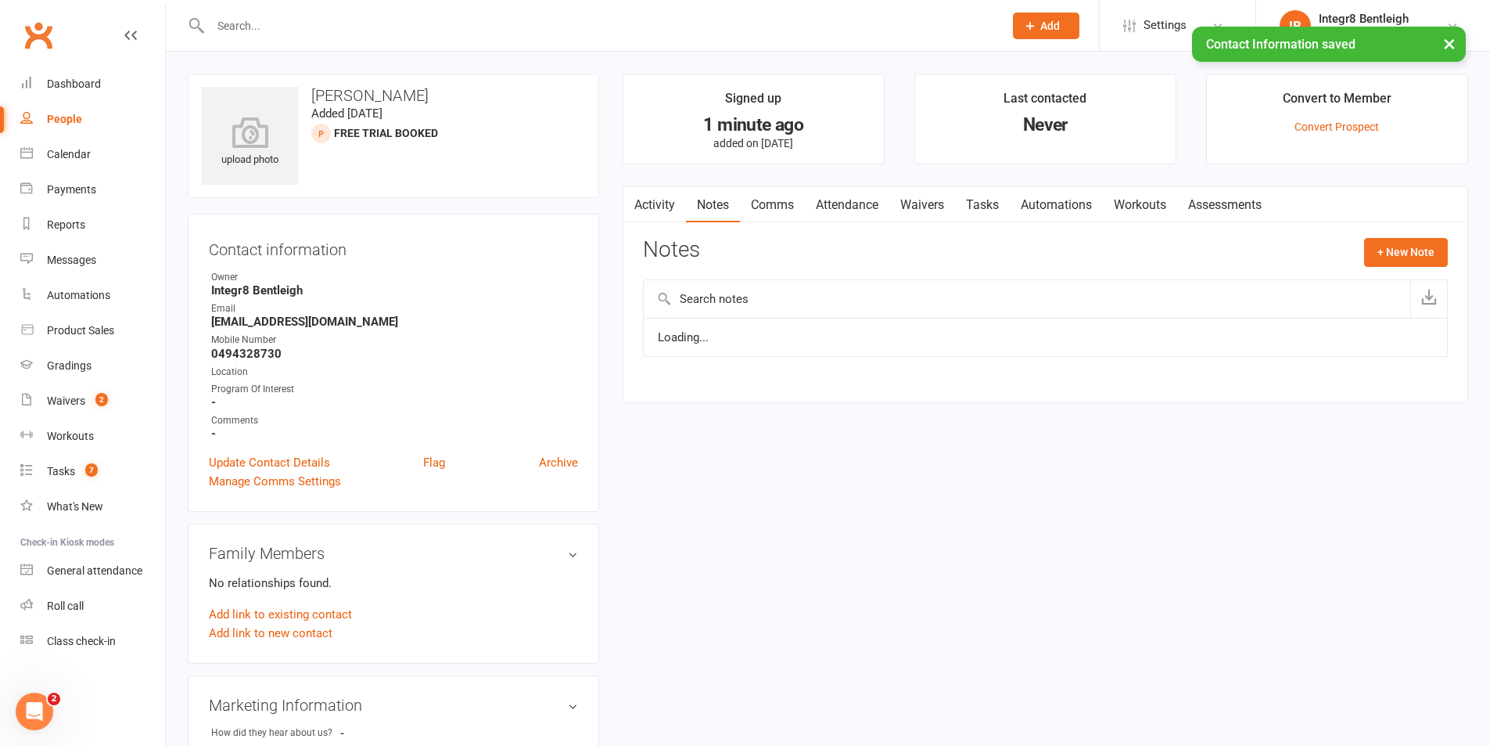
click at [659, 204] on link "Activity" at bounding box center [655, 205] width 63 height 36
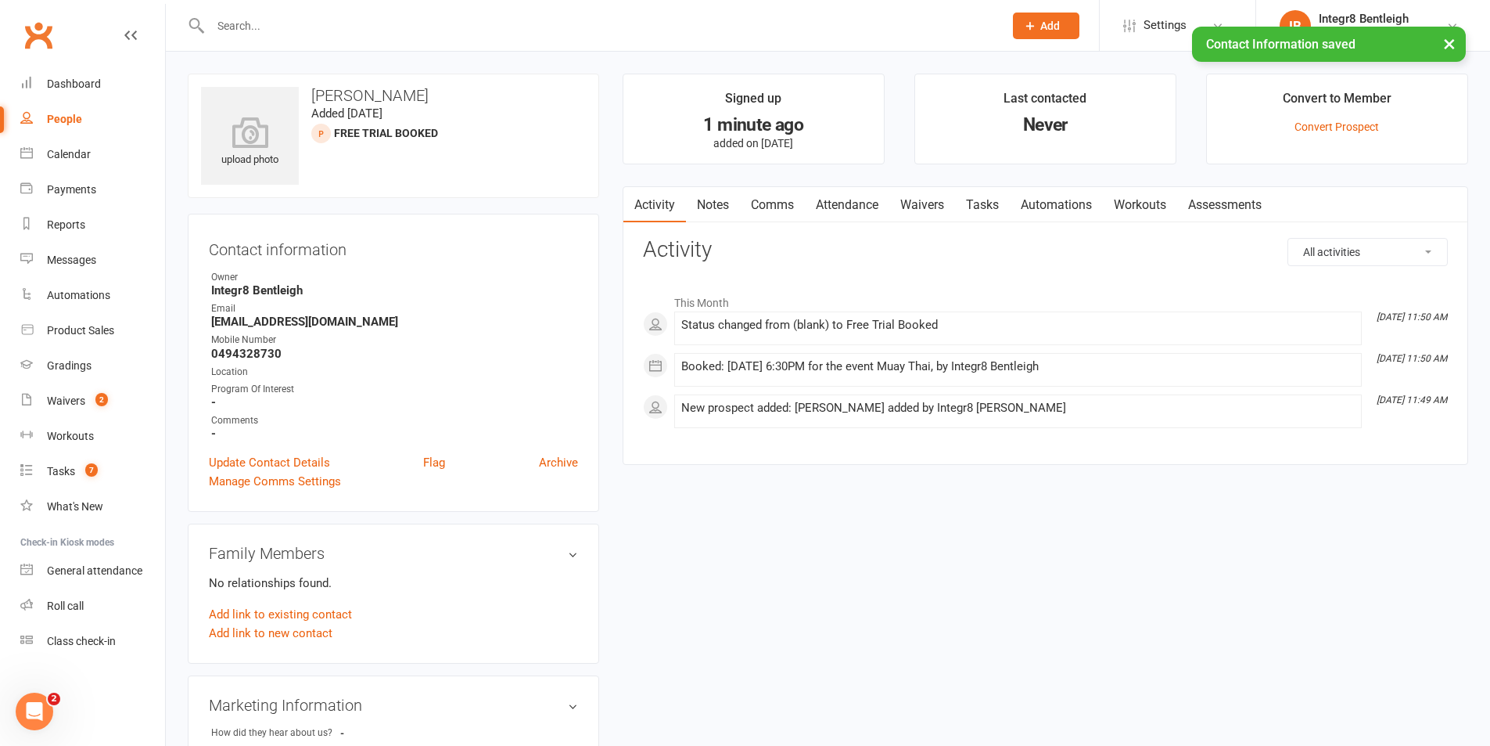
click at [731, 207] on link "Notes" at bounding box center [713, 205] width 54 height 36
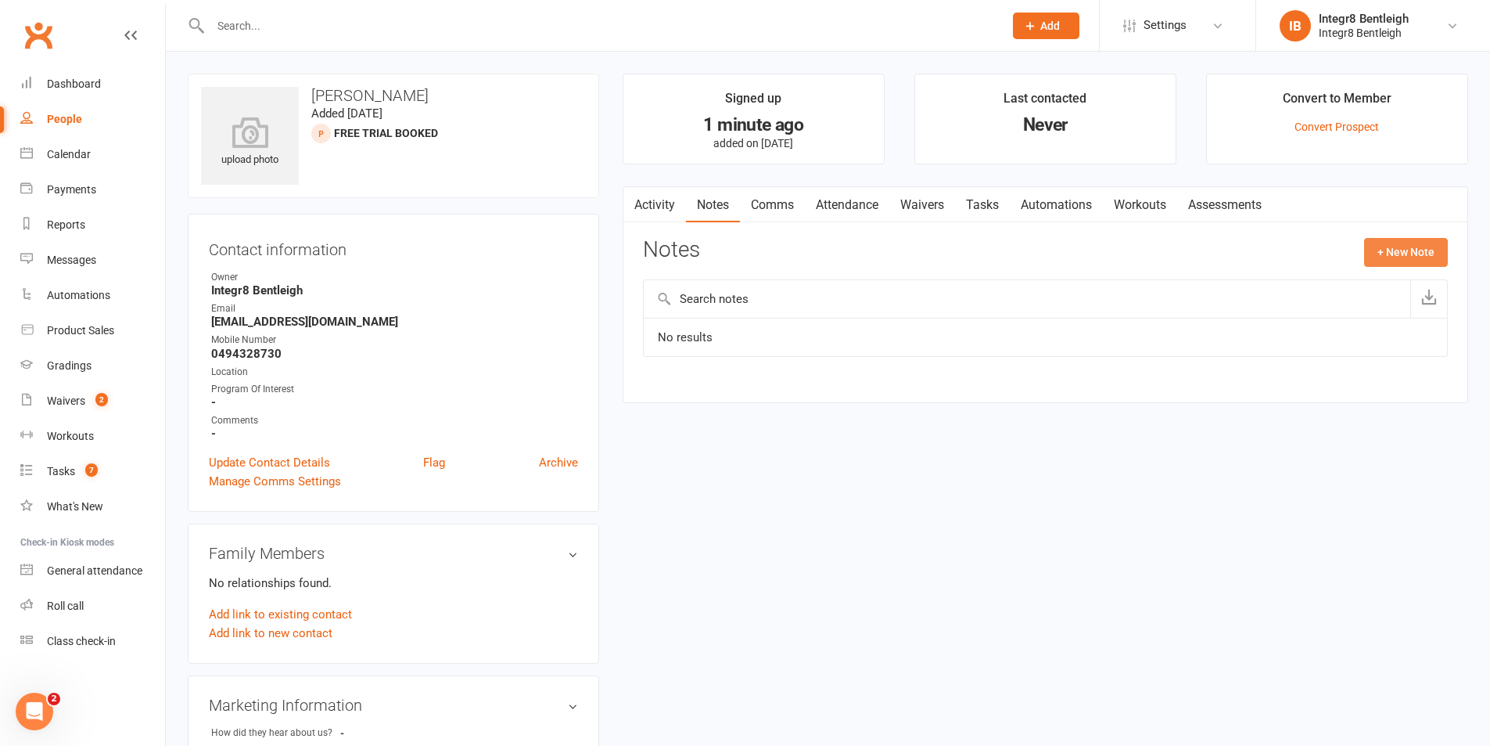
click at [1375, 240] on button "+ New Note" at bounding box center [1406, 252] width 84 height 28
click at [881, 310] on input "text" at bounding box center [1045, 316] width 805 height 33
click at [897, 217] on link "Waivers" at bounding box center [923, 205] width 66 height 36
click at [1391, 257] on button "Sign new Waiver" at bounding box center [1395, 252] width 106 height 28
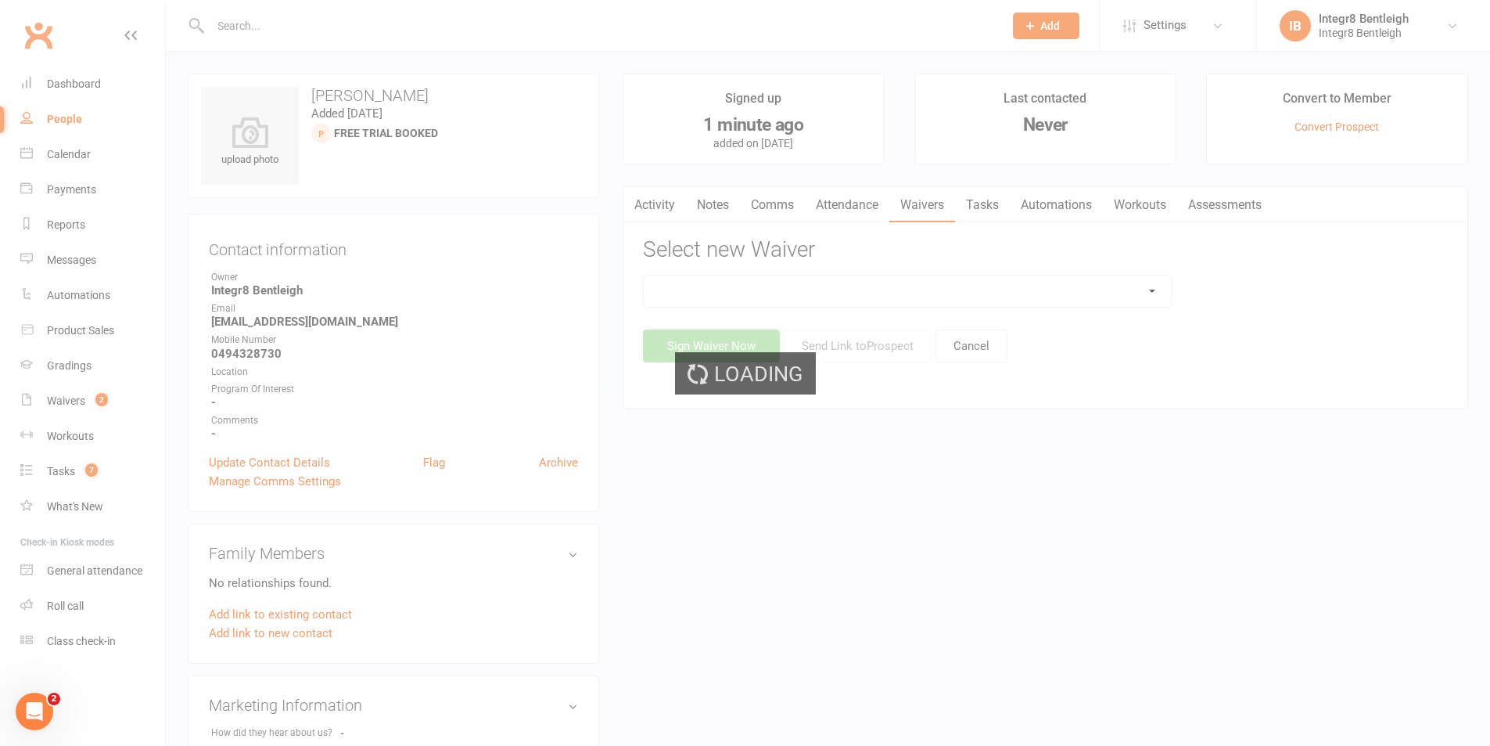
click at [855, 282] on div "Loading" at bounding box center [745, 373] width 1490 height 746
click at [855, 285] on div "Loading" at bounding box center [745, 373] width 1490 height 746
click at [855, 286] on div "Loading" at bounding box center [745, 373] width 1490 height 746
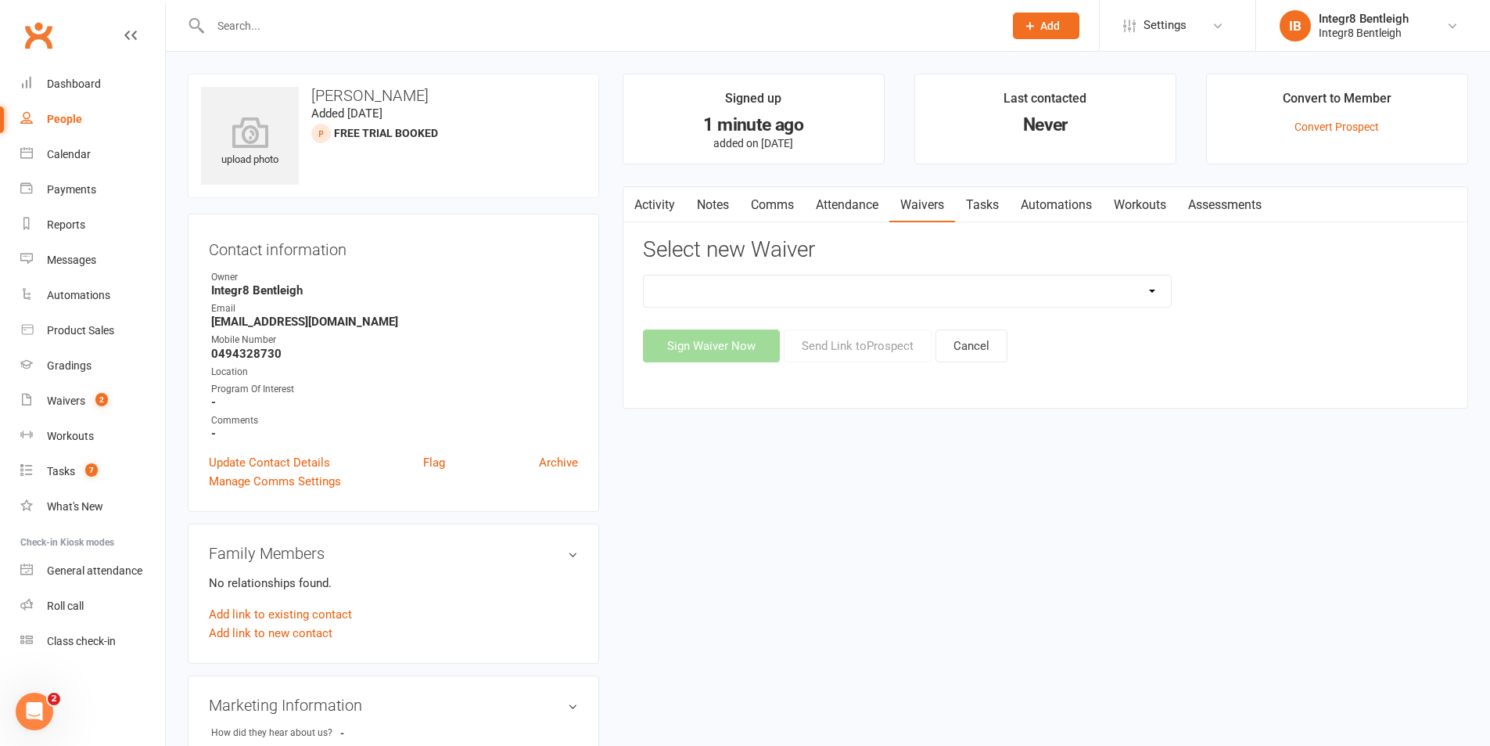
click at [854, 286] on select "10 Class Pass Cancellation Free Trial Hold Membership Document Mobility Worksho…" at bounding box center [907, 290] width 527 height 31
select select "5802"
click at [644, 275] on select "10 Class Pass Cancellation Free Trial Hold Membership Document Mobility Worksho…" at bounding box center [907, 290] width 527 height 31
click at [868, 358] on button "Send Link to [GEOGRAPHIC_DATA]" at bounding box center [858, 345] width 148 height 33
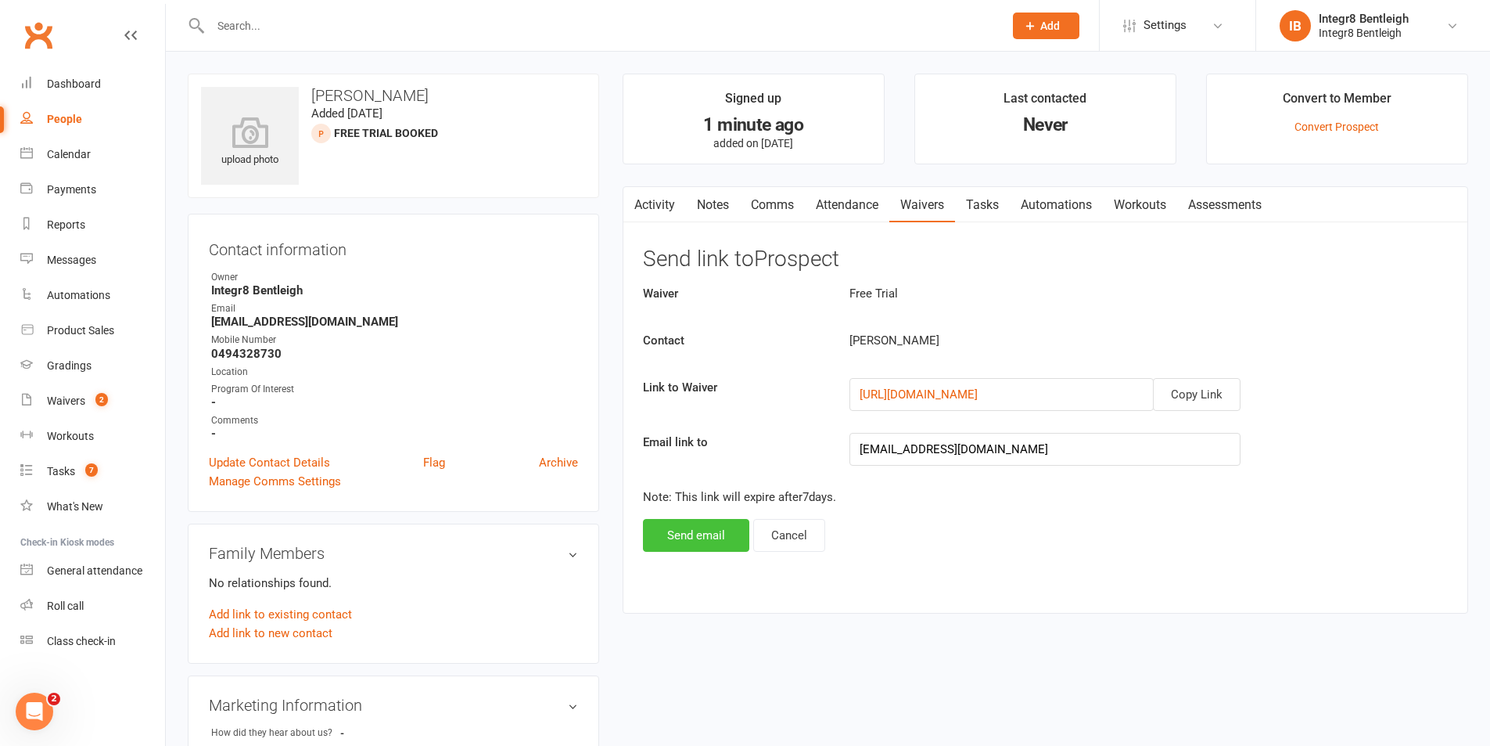
click at [673, 541] on button "Send email" at bounding box center [696, 535] width 106 height 33
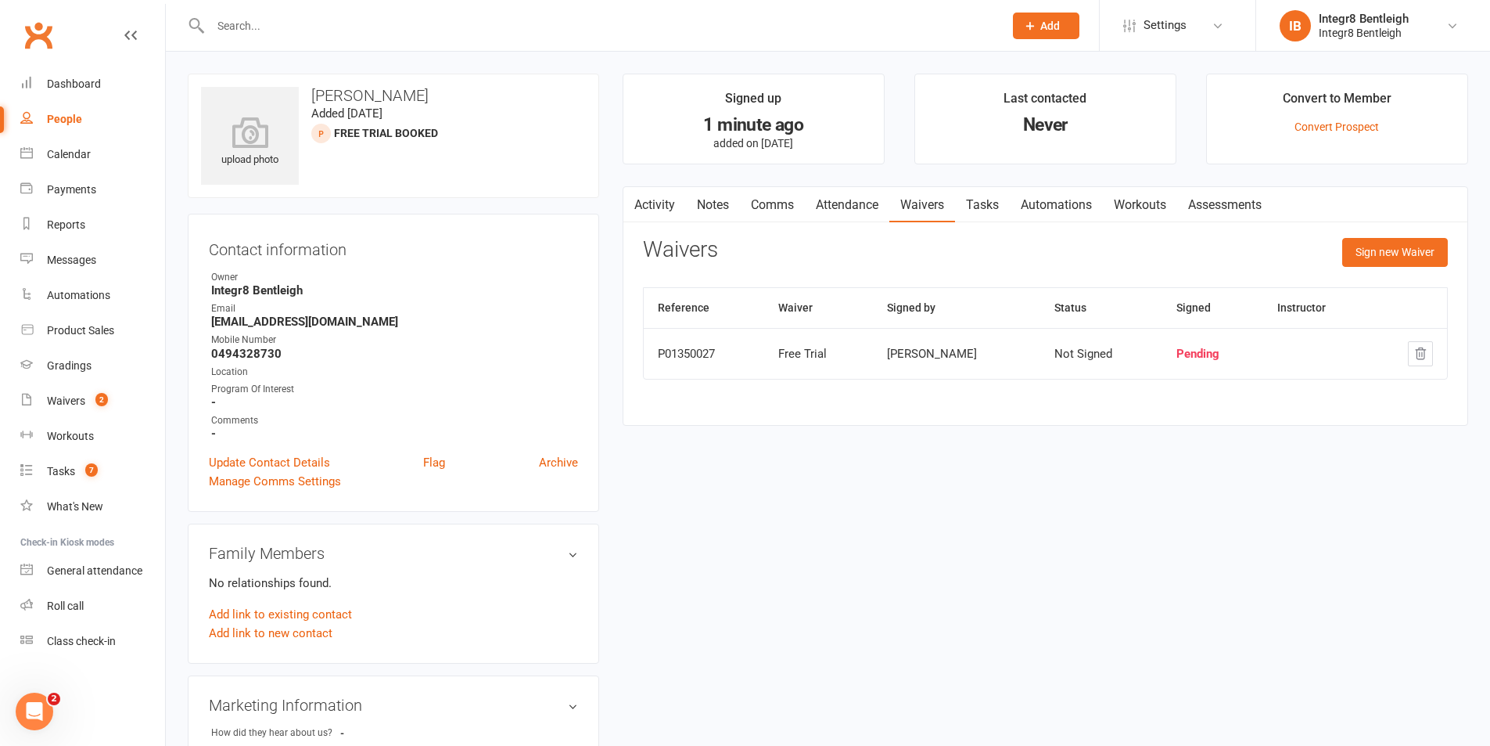
click at [727, 193] on link "Notes" at bounding box center [713, 205] width 54 height 36
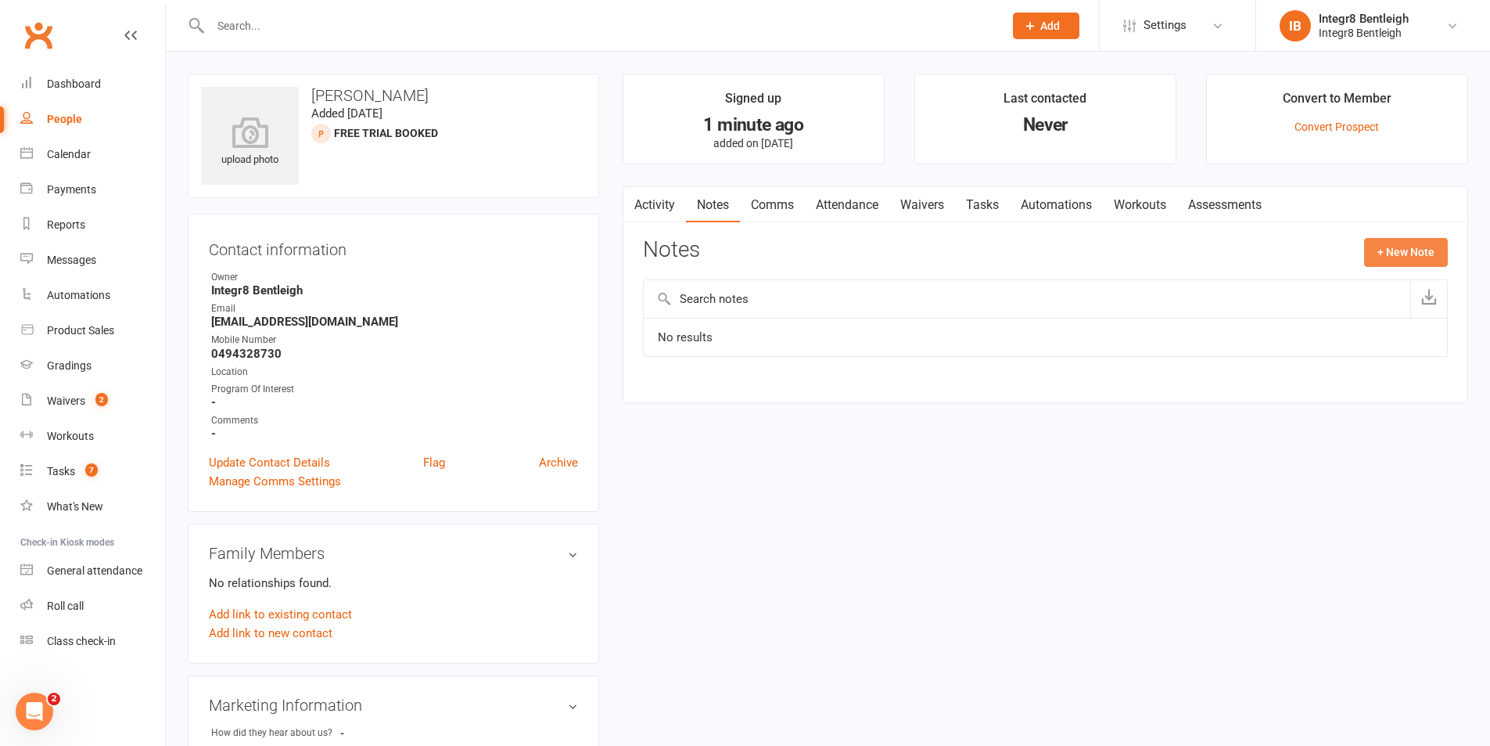
click at [1419, 239] on button "+ New Note" at bounding box center [1406, 252] width 84 height 28
click at [856, 302] on input "text" at bounding box center [1045, 316] width 805 height 33
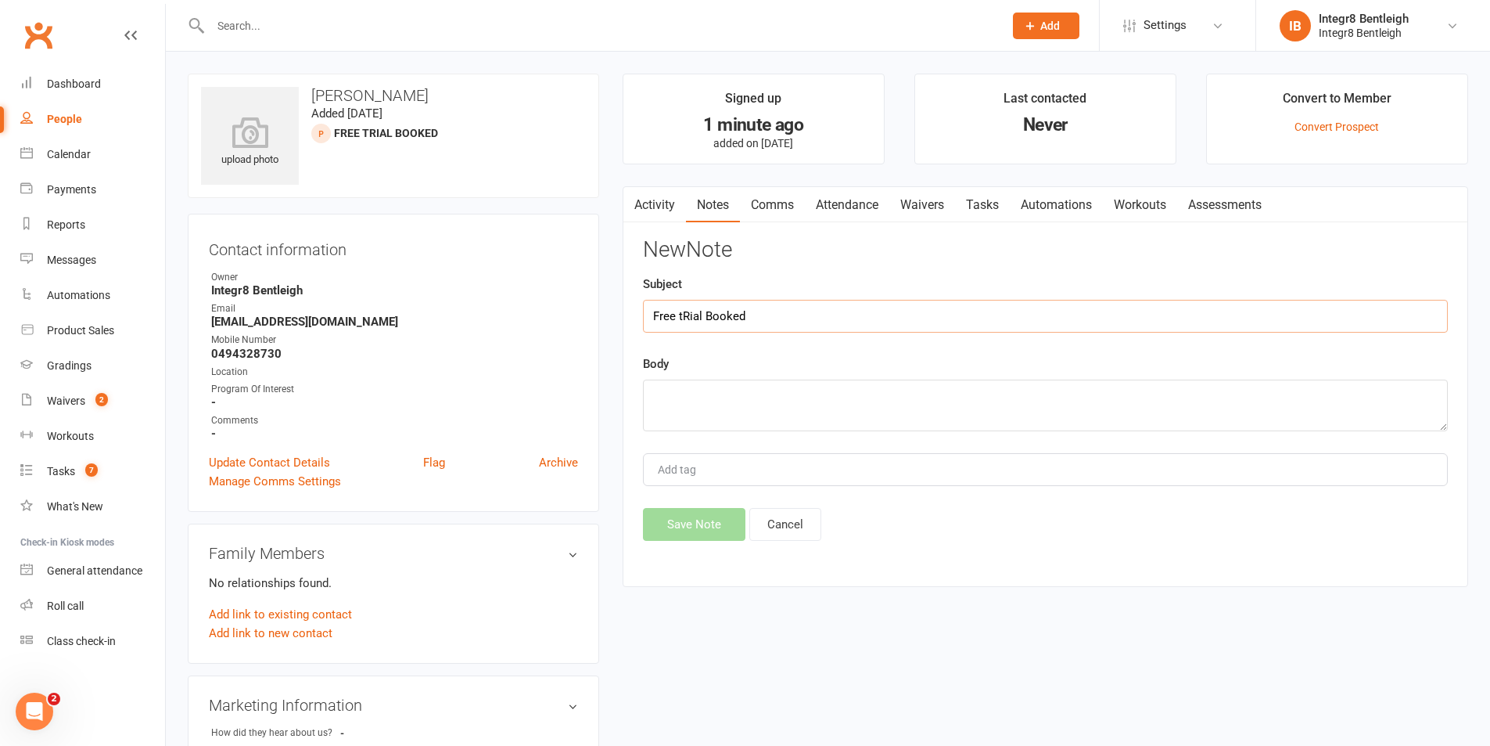
click at [689, 317] on input "Free tRial Booked" at bounding box center [1045, 316] width 805 height 33
type input "Free Trial Booked"
click at [693, 391] on textarea at bounding box center [1045, 405] width 805 height 52
drag, startPoint x: 697, startPoint y: 387, endPoint x: 681, endPoint y: 390, distance: 16.6
drag, startPoint x: 816, startPoint y: 384, endPoint x: 817, endPoint y: 394, distance: 10.2
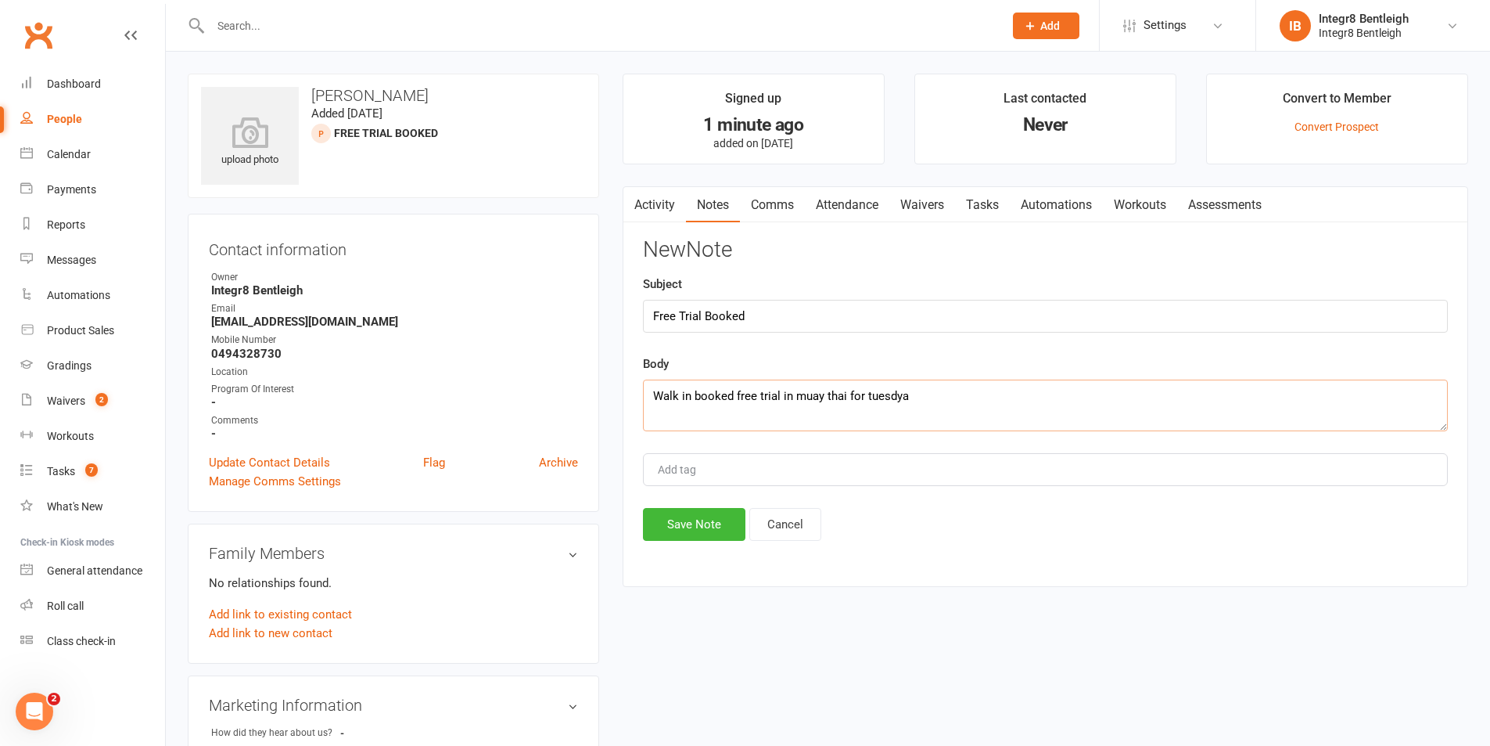
drag, startPoint x: 817, startPoint y: 394, endPoint x: 905, endPoint y: 408, distance: 89.5
click at [911, 413] on textarea "Walk in booked free trial in muay thai for tuesdya" at bounding box center [1045, 405] width 805 height 52
click at [871, 391] on textarea "Walk in booked free trial in muay thai for [DATE]" at bounding box center [1045, 405] width 805 height 52
type textarea "Walk in booked free trial in muay thai for [DATE]"
click at [771, 463] on div "Add tag" at bounding box center [1045, 469] width 805 height 33
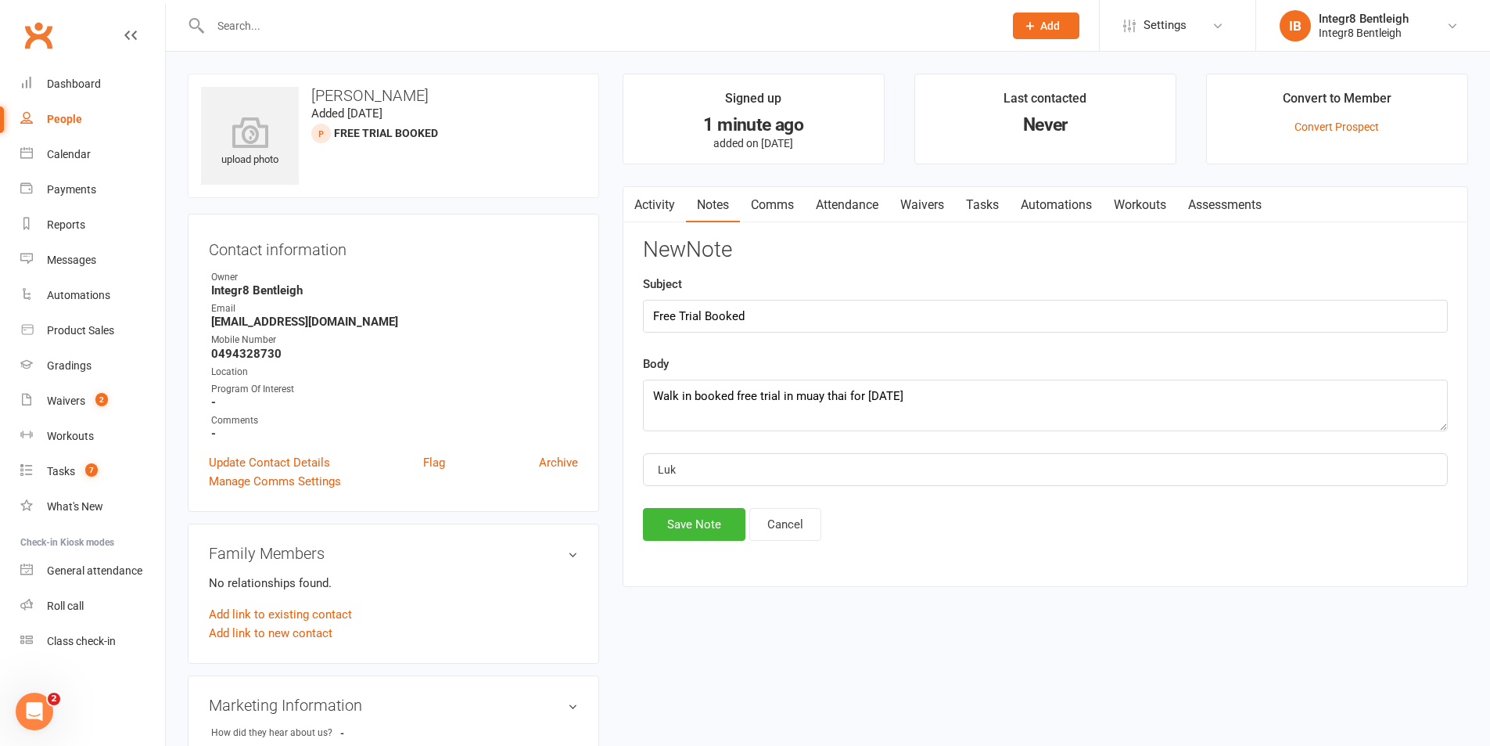
type input "[PERSON_NAME]"
click at [767, 497] on li "[PERSON_NAME]" at bounding box center [1046, 498] width 802 height 23
click at [708, 516] on button "Save Note" at bounding box center [694, 524] width 102 height 33
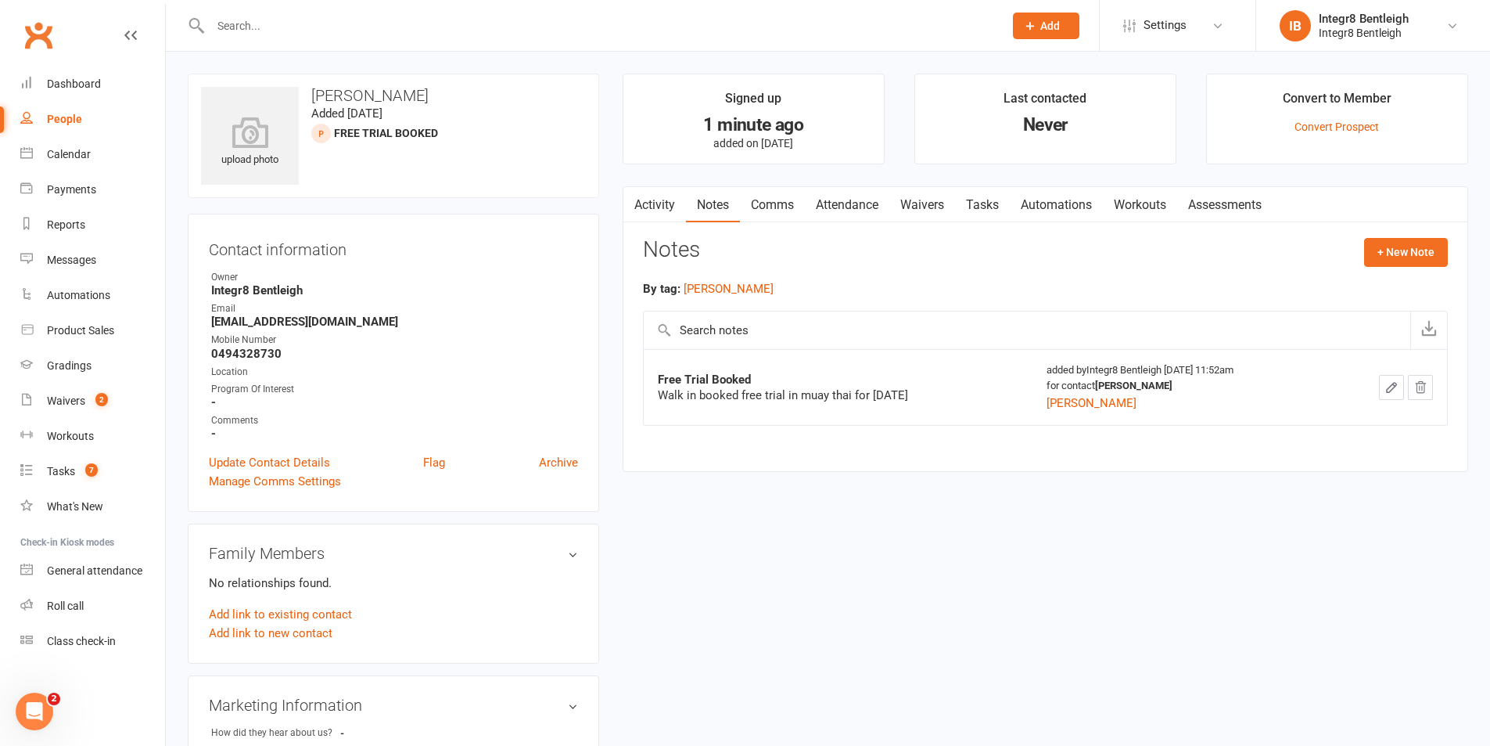
click at [652, 199] on link "Activity" at bounding box center [655, 205] width 63 height 36
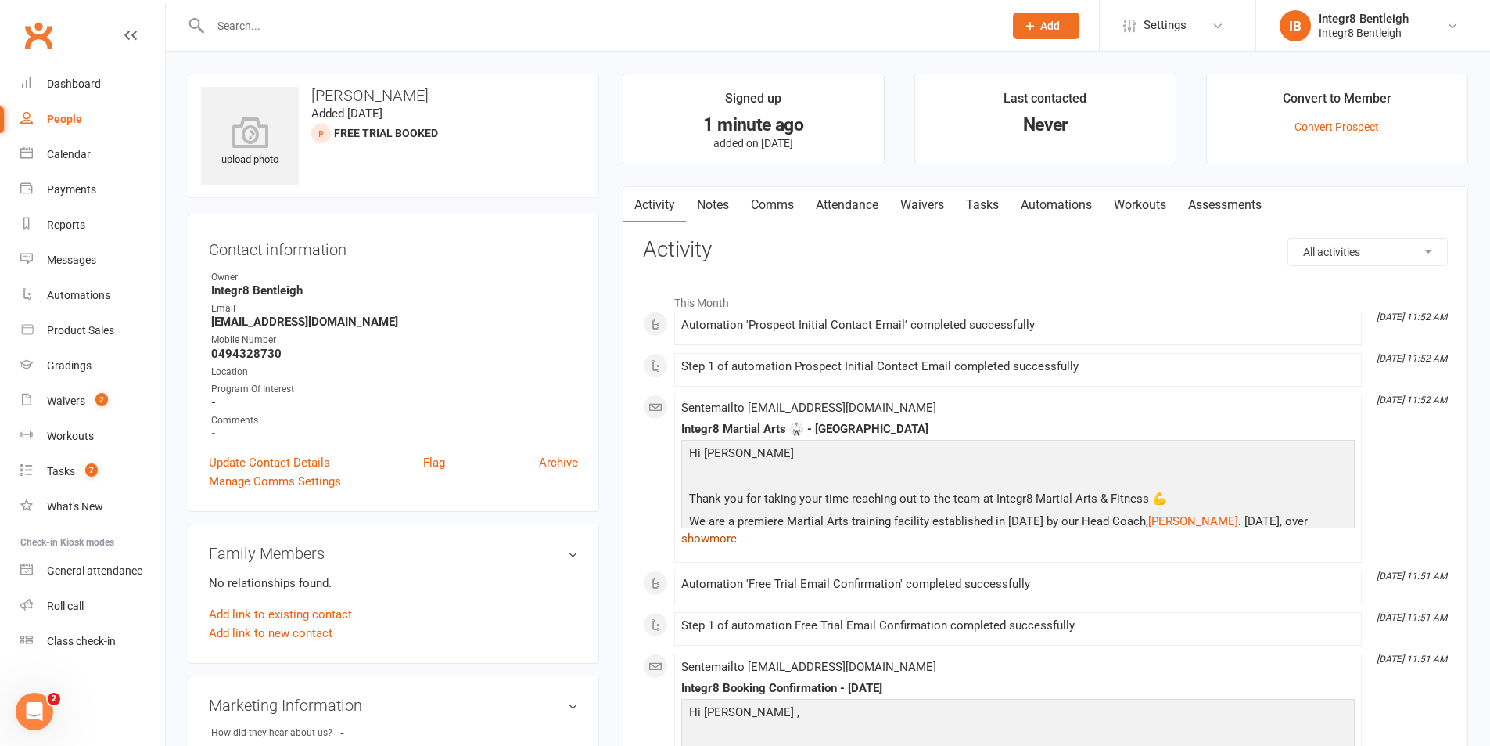
click at [713, 530] on link "show more" at bounding box center [1018, 538] width 674 height 22
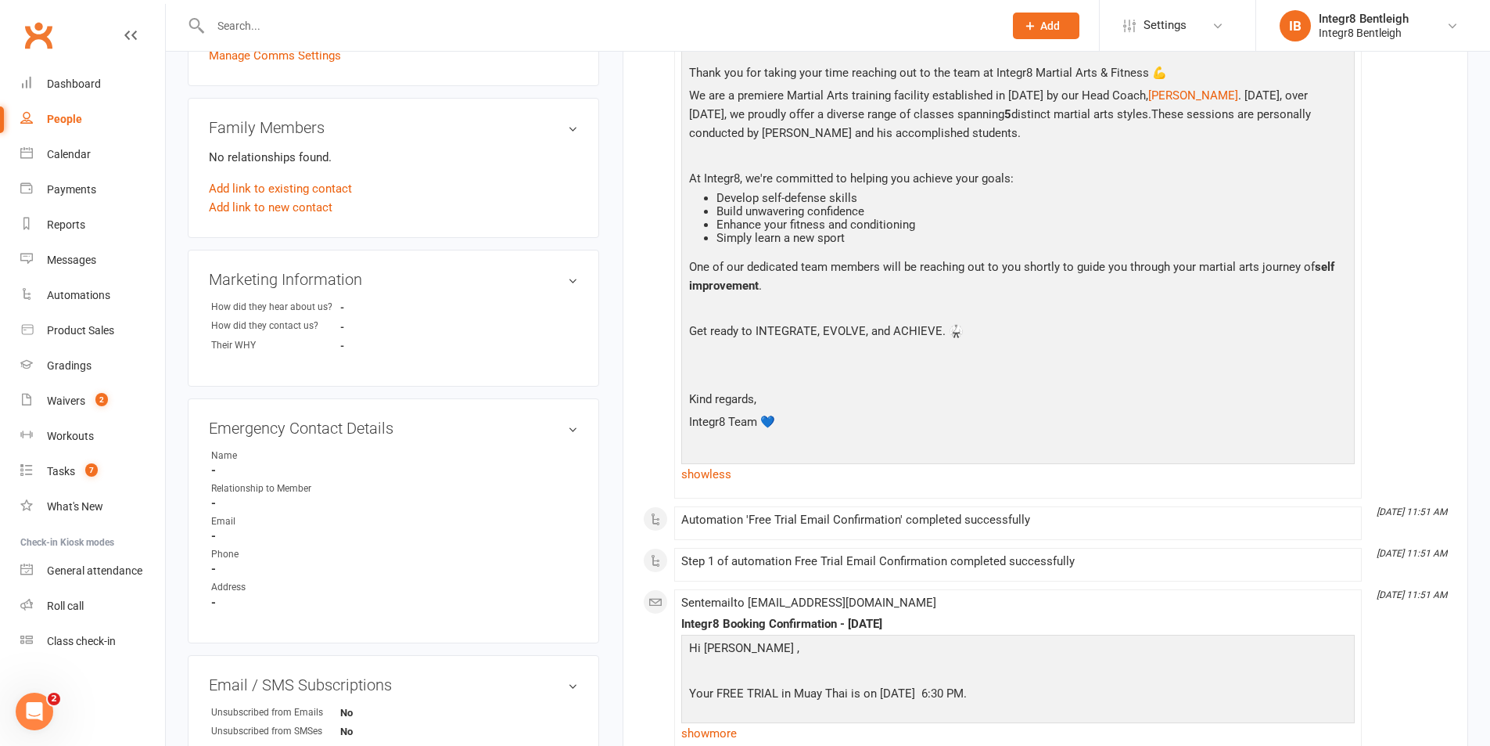
scroll to position [626, 0]
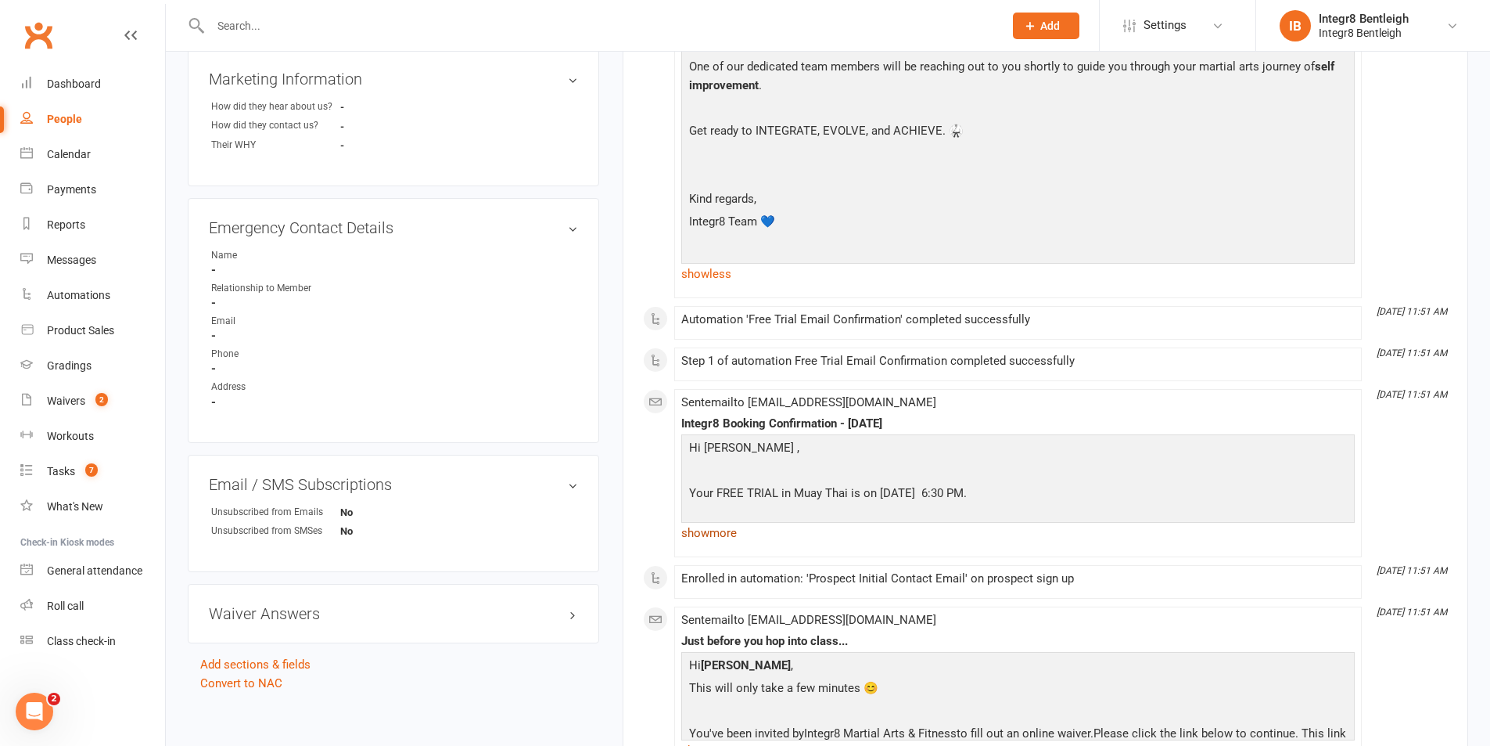
click at [705, 532] on link "show more" at bounding box center [1018, 533] width 674 height 22
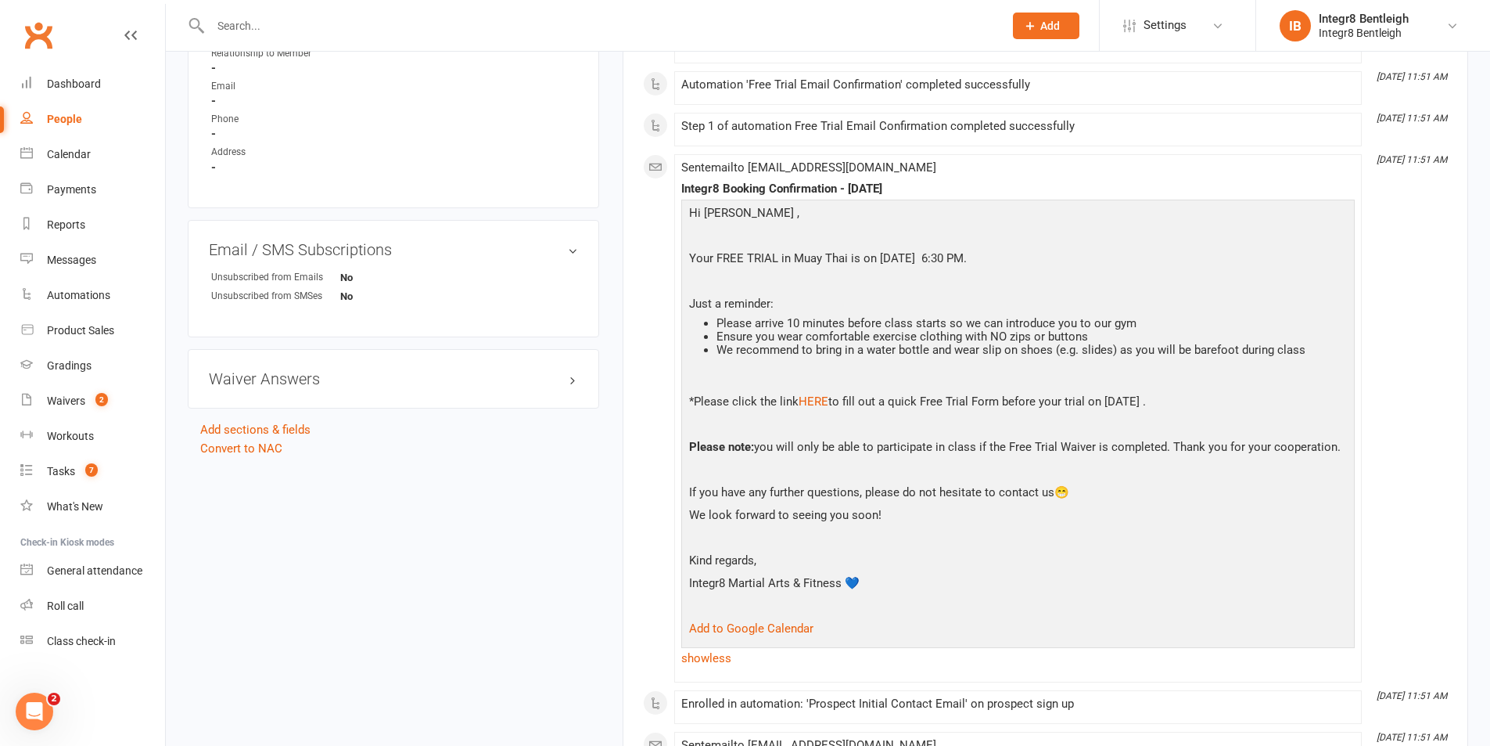
scroll to position [391, 0]
